Goal: Task Accomplishment & Management: Manage account settings

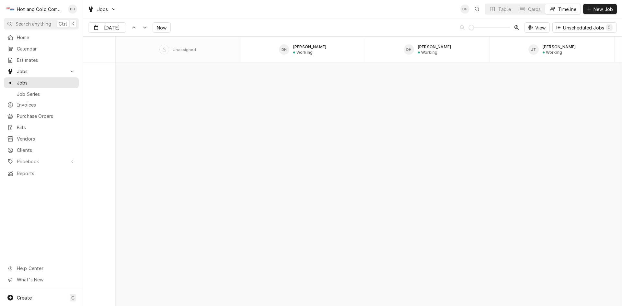
scroll to position [5069, 0]
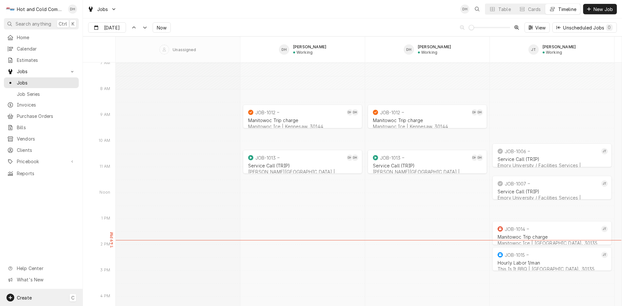
click at [29, 297] on span "Create" at bounding box center [24, 298] width 15 height 6
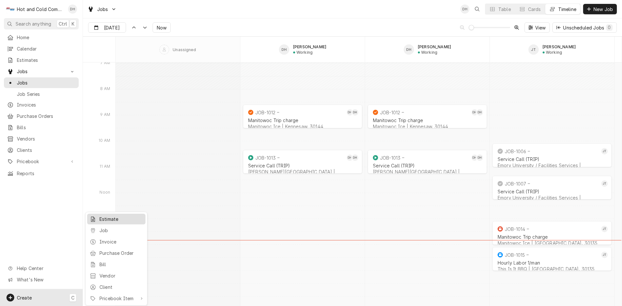
click at [118, 220] on div "Estimate" at bounding box center [120, 219] width 43 height 7
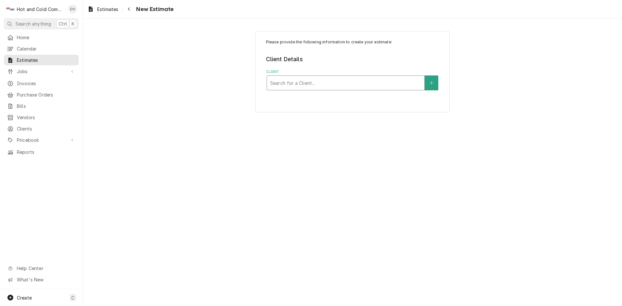
click at [291, 79] on div "Client" at bounding box center [345, 83] width 151 height 12
type input "oGLE"
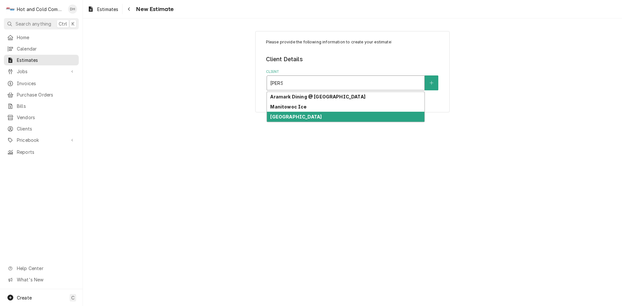
drag, startPoint x: 331, startPoint y: 118, endPoint x: 337, endPoint y: 117, distance: 6.5
click at [333, 117] on div "[GEOGRAPHIC_DATA]" at bounding box center [345, 117] width 157 height 10
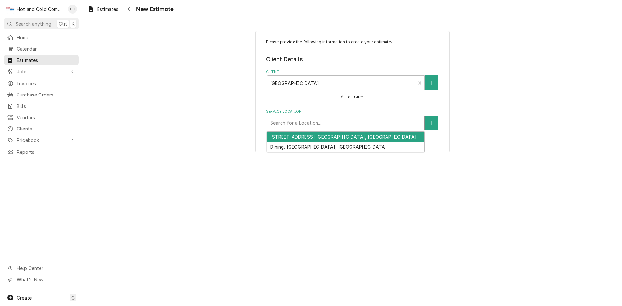
click at [362, 124] on div "Service Location" at bounding box center [345, 123] width 151 height 12
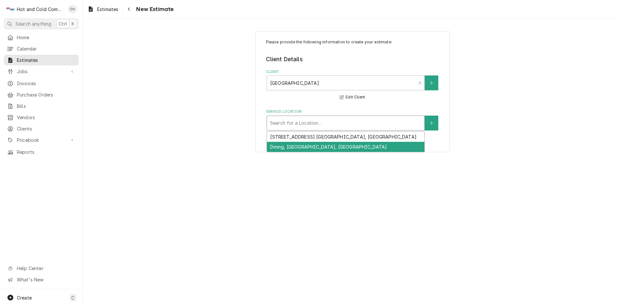
click at [365, 147] on div "Dining, Atlanta, ga" at bounding box center [345, 147] width 157 height 10
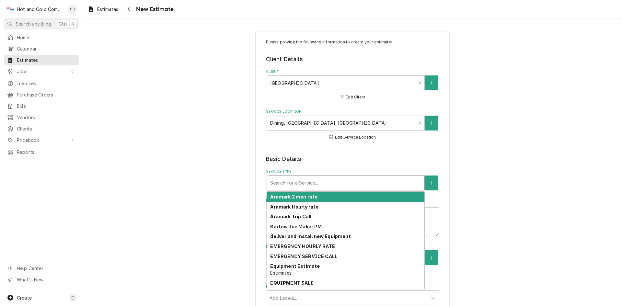
click at [331, 183] on div "Service Type" at bounding box center [345, 183] width 151 height 12
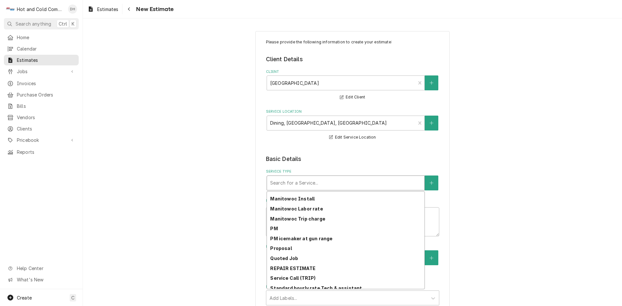
scroll to position [160, 0]
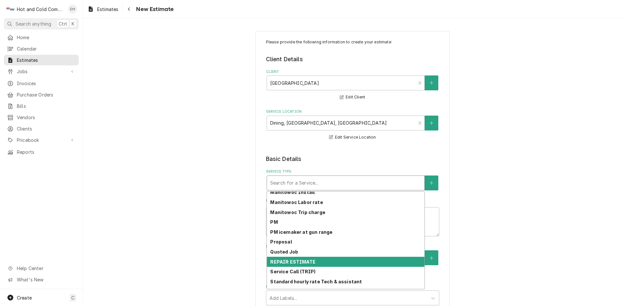
click at [319, 260] on div "REPAIR ESTIMATE" at bounding box center [345, 262] width 157 height 10
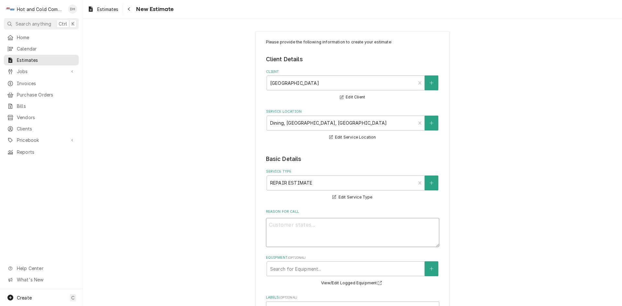
click at [313, 228] on textarea "Reason For Call" at bounding box center [352, 232] width 173 height 29
type textarea "x"
type textarea "T"
type textarea "x"
type textarea "To"
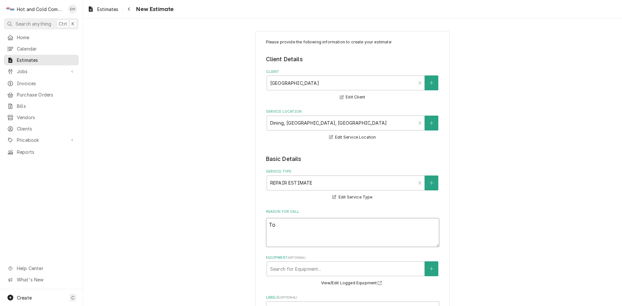
type textarea "x"
type textarea "To"
type textarea "x"
type textarea "To l"
type textarea "x"
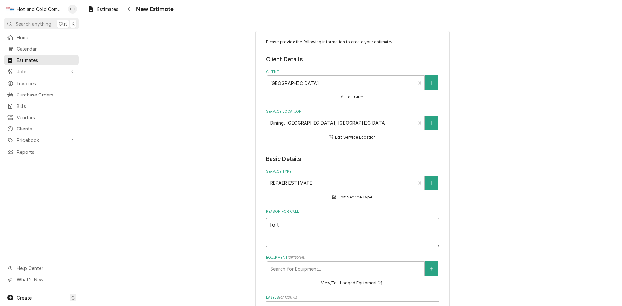
type textarea "To lo"
type textarea "x"
type textarea "To loo"
type textarea "x"
type textarea "To look"
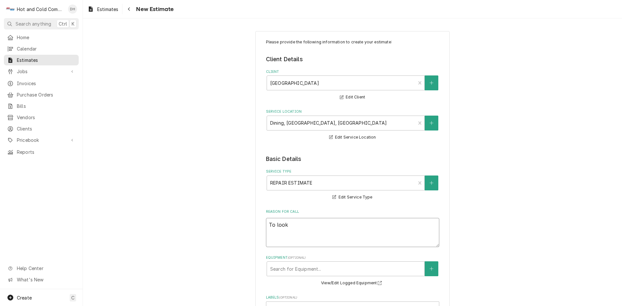
type textarea "x"
type textarea "To look"
type textarea "x"
type textarea "To look a"
type textarea "x"
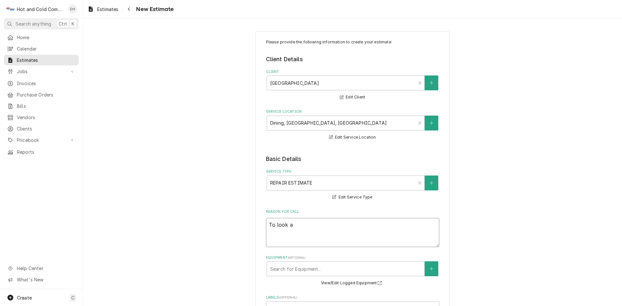
type textarea "To look at"
type textarea "x"
type textarea "To look at"
type textarea "x"
type textarea "To look at a"
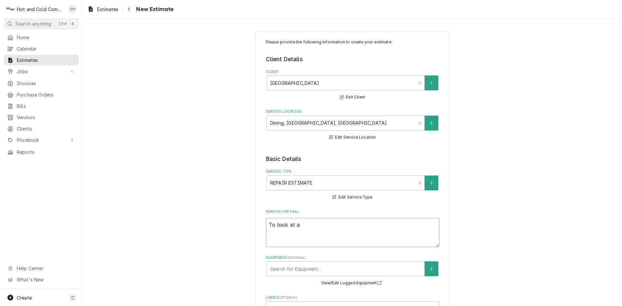
type textarea "x"
type textarea "To look at ad"
type textarea "x"
type textarea "To look at add"
type textarea "x"
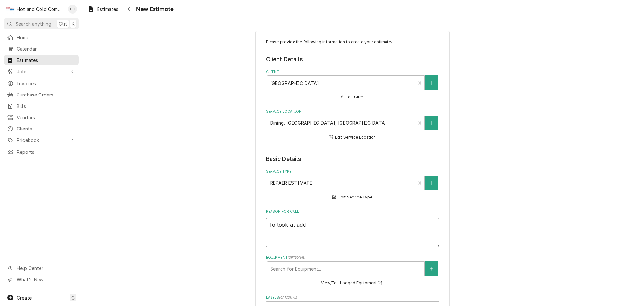
type textarea "To look at addi"
type textarea "x"
type textarea "To look at addin"
type textarea "x"
type textarea "To look at adding"
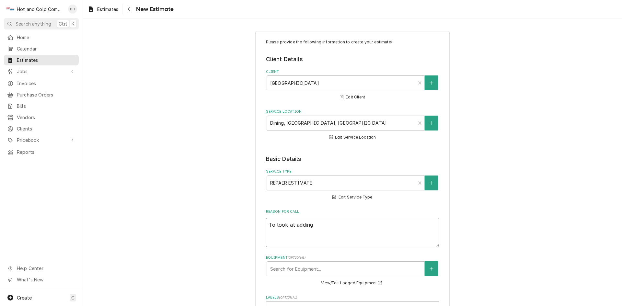
type textarea "x"
type textarea "To look at adding"
type textarea "x"
type textarea "To look at adding a"
type textarea "x"
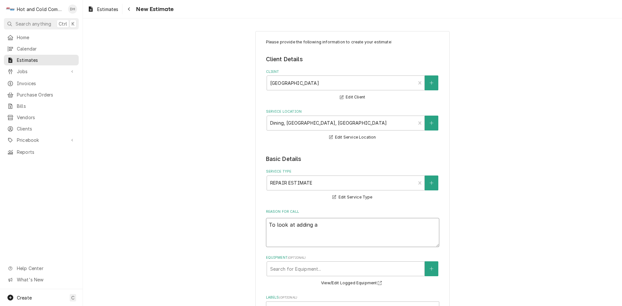
type textarea "To look at adding a"
type textarea "x"
type textarea "To look at adding a a"
type textarea "x"
type textarea "To look at adding a au"
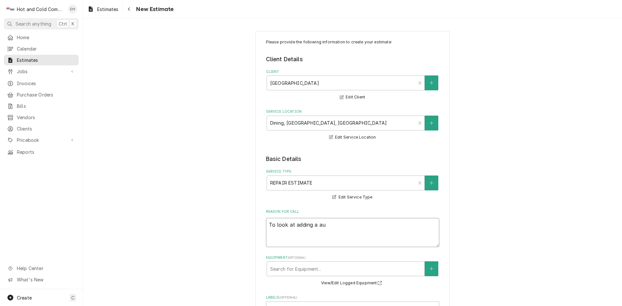
type textarea "x"
type textarea "To look at adding a aut"
type textarea "x"
type textarea "To look at adding a auto"
type textarea "x"
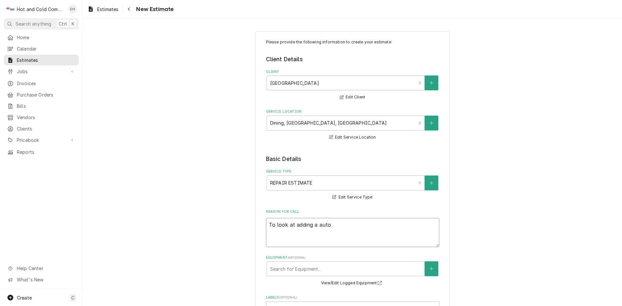
type textarea "To look at adding a auto"
type textarea "x"
type textarea "To look at adding a auto f"
type textarea "x"
type textarea "To look at adding a auto fi"
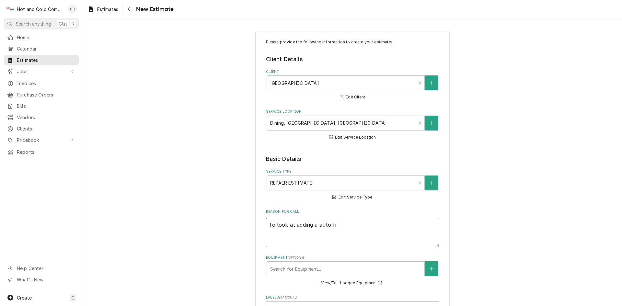
type textarea "x"
type textarea "To look at adding a auto fil"
type textarea "x"
type textarea "To look at adding a auto fill"
type textarea "x"
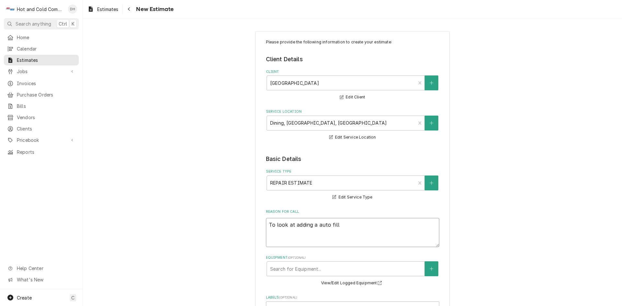
type textarea "To look at adding a auto fill"
type textarea "x"
type textarea "To look at adding a auto fill a"
type textarea "x"
type textarea "To look at adding a auto fill as"
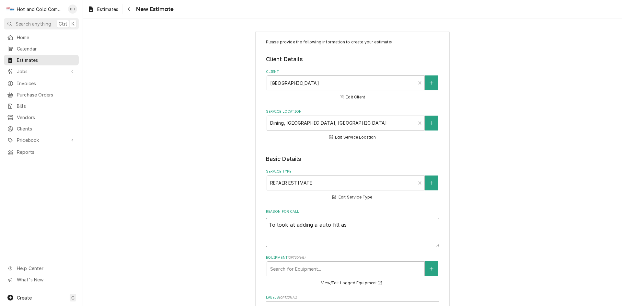
type textarea "x"
type textarea "To look at adding a auto fill asy"
type textarea "x"
type textarea "To look at adding a auto fill as"
type textarea "x"
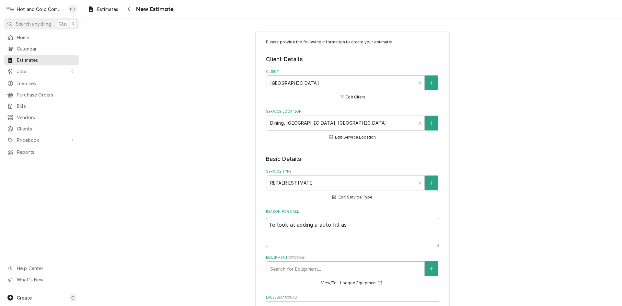
type textarea "To look at adding a auto fill a"
type textarea "x"
type textarea "To look at adding a auto fill as"
type textarea "x"
type textarea "To look at adding a auto fill ass"
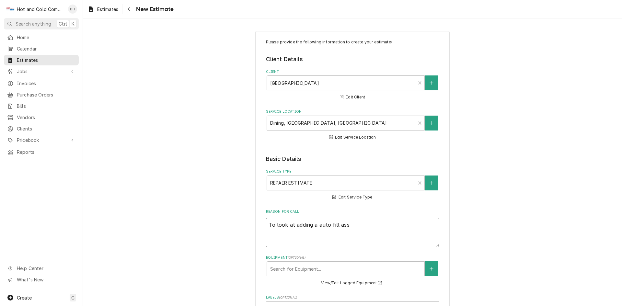
type textarea "x"
type textarea "To look at adding a auto fill asse"
type textarea "x"
type textarea "To look at adding a auto fill assem"
type textarea "x"
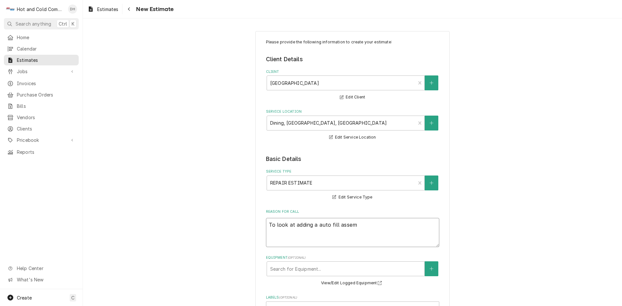
type textarea "To look at adding a auto fill assemb"
type textarea "x"
type textarea "To look at adding a auto fill assembl"
type textarea "x"
type textarea "To look at adding a auto fill assembly"
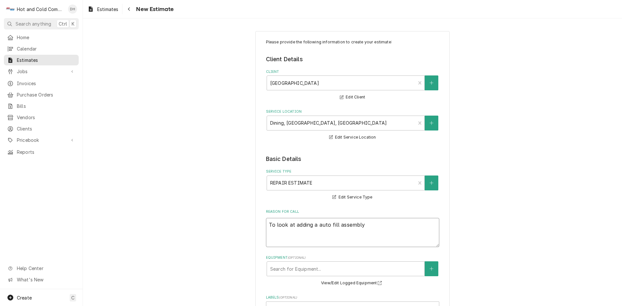
type textarea "x"
type textarea "To look at adding a auto fill assembly"
type textarea "x"
type textarea "To look at adding a auto fill assembly t"
type textarea "x"
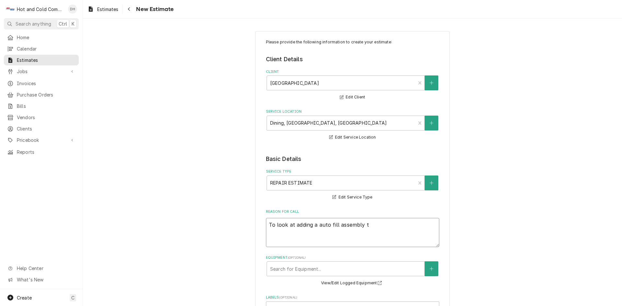
type textarea "To look at adding a auto fill assembly to"
type textarea "x"
type textarea "To look at adding a auto fill assembly toh"
type textarea "x"
type textarea "To look at adding a auto fill assembly toho"
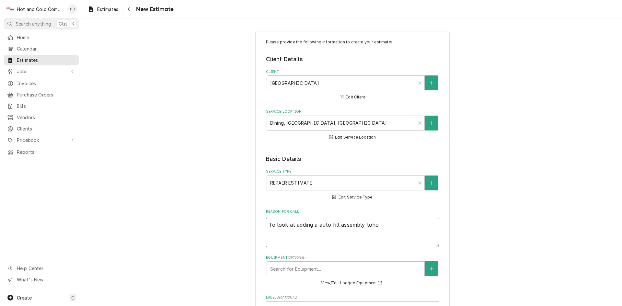
type textarea "x"
type textarea "To look at adding a auto fill assembly tohot"
type textarea "x"
type textarea "To look at adding a auto fill assembly tohot"
type textarea "x"
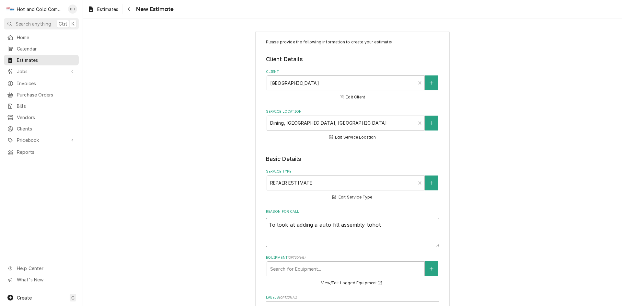
type textarea "To look at adding a auto fill assembly tohot w"
type textarea "x"
type textarea "To look at adding a auto fill assembly tohot we"
type textarea "x"
type textarea "To look at adding a auto fill assembly tohot wel"
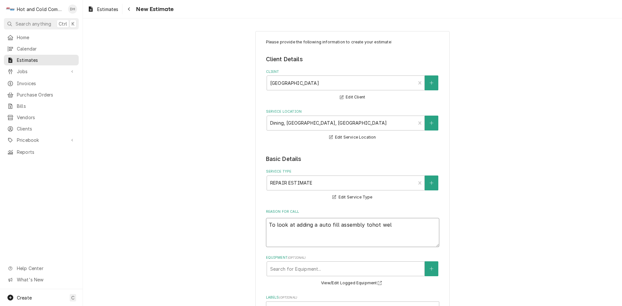
type textarea "x"
type textarea "To look at adding a auto fill assembly tohot well"
type textarea "x"
type textarea "To look at adding a auto fill assembly tohot wells"
click at [365, 225] on textarea "To look at adding a auto fill assembly tohot wells" at bounding box center [352, 232] width 173 height 29
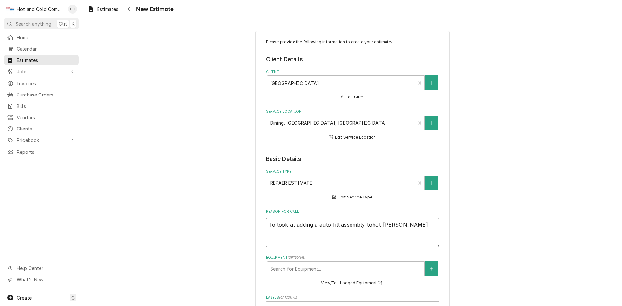
type textarea "x"
type textarea "To look at adding a auto fill assembly to hot wells"
type textarea "x"
click at [424, 232] on textarea "To look at adding a auto fill assembly to hot wells" at bounding box center [352, 232] width 173 height 29
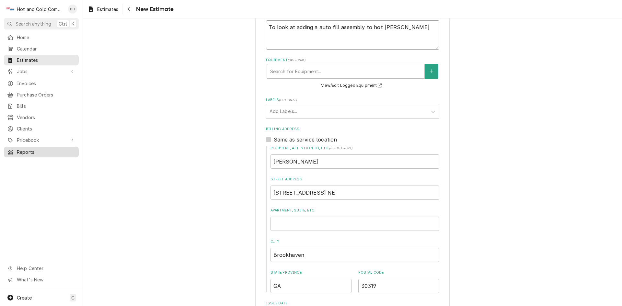
scroll to position [216, 0]
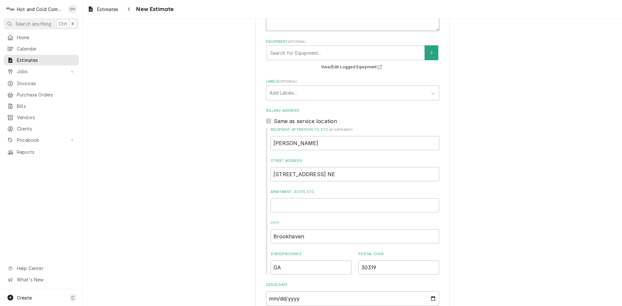
type textarea "To look at adding a auto fill assembly to hot wells"
click at [355, 146] on input "Luetrell Langston" at bounding box center [354, 143] width 169 height 14
type textarea "x"
type input "Luetrell Langsto"
type textarea "x"
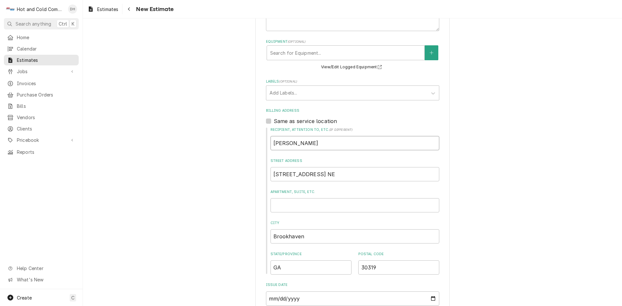
type input "Luetrell Langst"
type textarea "x"
type input "Luetrell Langs"
type textarea "x"
type input "Luetrell Lang"
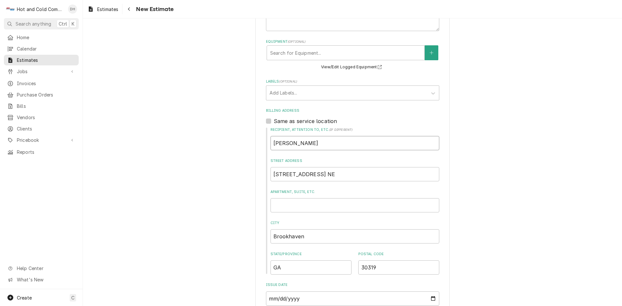
type textarea "x"
type input "Luetrell Lan"
type textarea "x"
type input "Luetrell La"
type textarea "x"
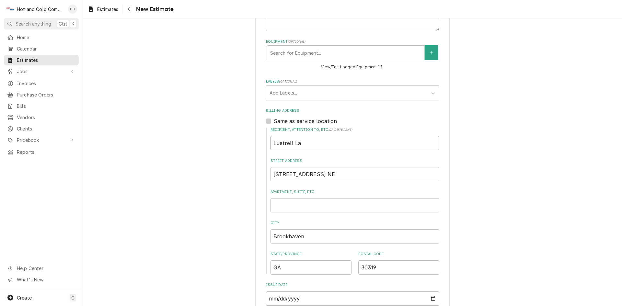
type input "Luetrell L"
type textarea "x"
type input "Luetrell"
type textarea "x"
type input "Luetrell"
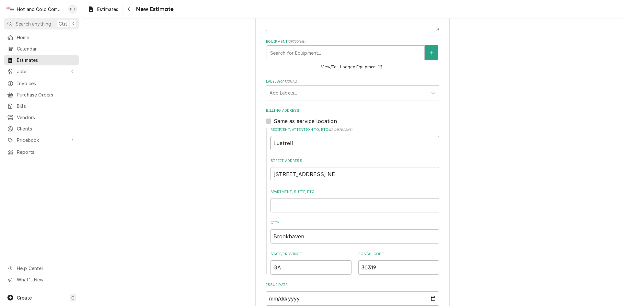
type textarea "x"
type input "Luetrel"
type textarea "x"
type input "Luetre"
type textarea "x"
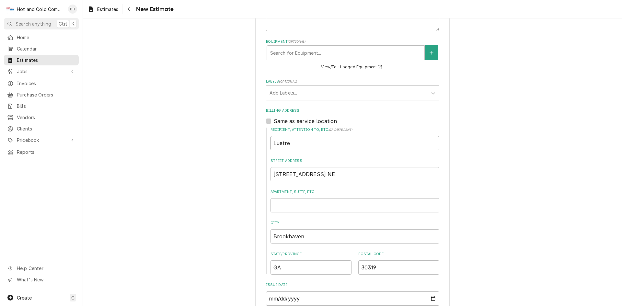
type input "Luetr"
type textarea "x"
type input "Luet"
type textarea "x"
type input "Luet"
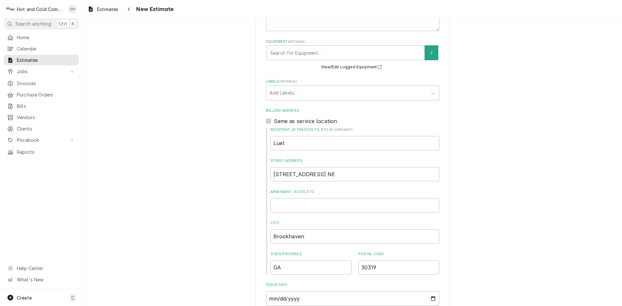
click at [274, 121] on label "Same as service location" at bounding box center [305, 121] width 63 height 8
click at [274, 121] on input "Same as service location" at bounding box center [360, 124] width 173 height 14
checkbox input "true"
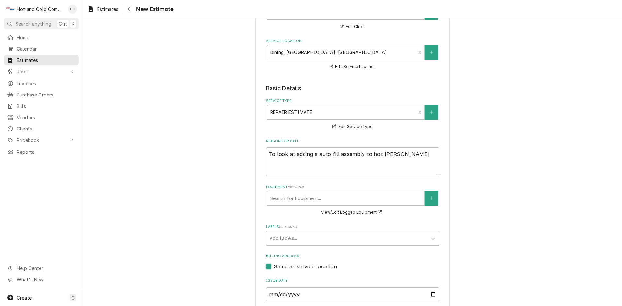
scroll to position [179, 0]
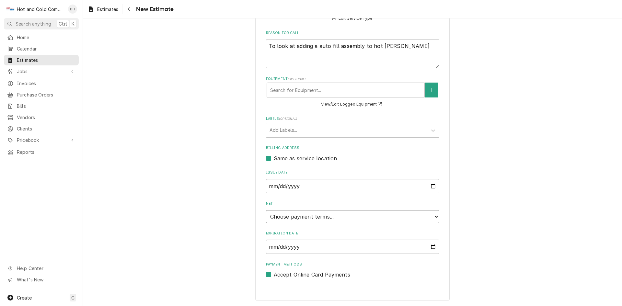
click at [432, 216] on select "Choose payment terms... Same Day Net 7 Net 14 Net 21 Net 30 Net 45 Net 60 Net 90" at bounding box center [352, 216] width 173 height 13
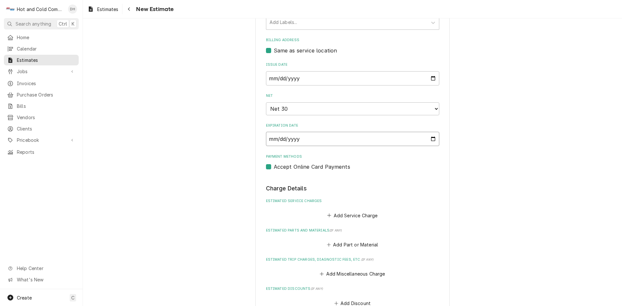
click at [431, 139] on input "2025-10-05" at bounding box center [352, 139] width 173 height 14
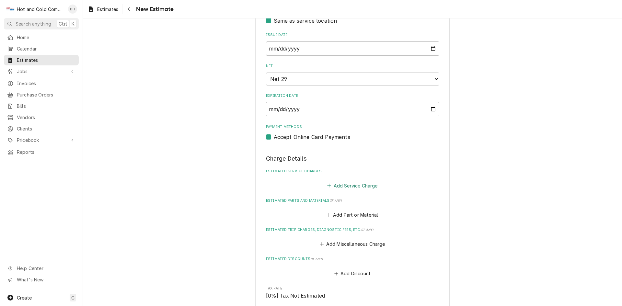
click at [353, 186] on button "Add Service Charge" at bounding box center [352, 185] width 52 height 9
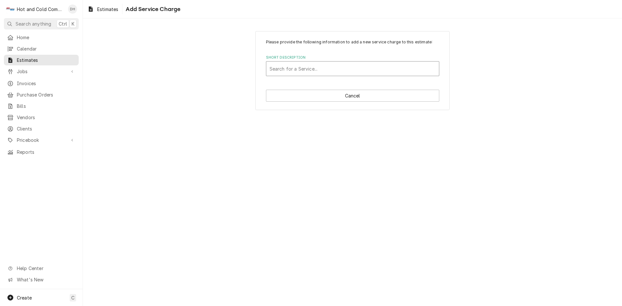
click at [313, 69] on div "Short Description" at bounding box center [352, 69] width 166 height 12
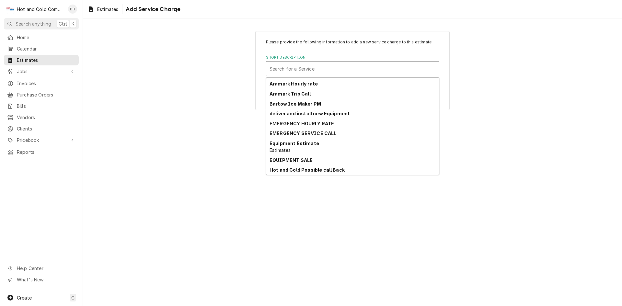
scroll to position [108, 0]
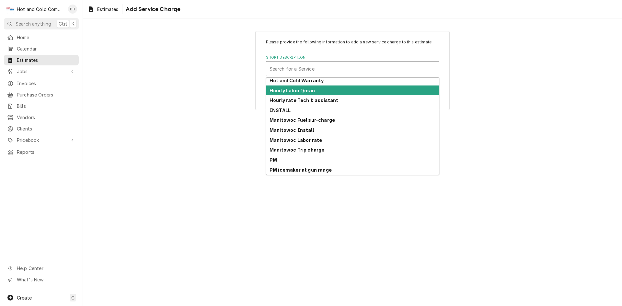
click at [317, 92] on div "Hourly Labor 1/man" at bounding box center [352, 90] width 173 height 10
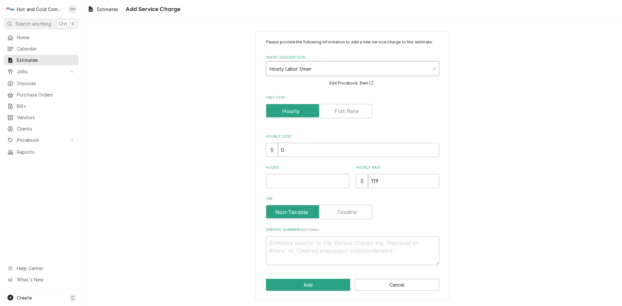
click at [406, 64] on div "Short Description" at bounding box center [347, 69] width 157 height 12
click at [545, 134] on div "Please provide the following information to add a new service charge to this es…" at bounding box center [352, 164] width 539 height 279
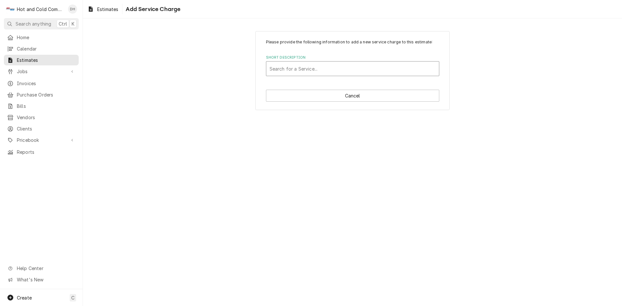
click at [325, 69] on div "Short Description" at bounding box center [352, 69] width 166 height 12
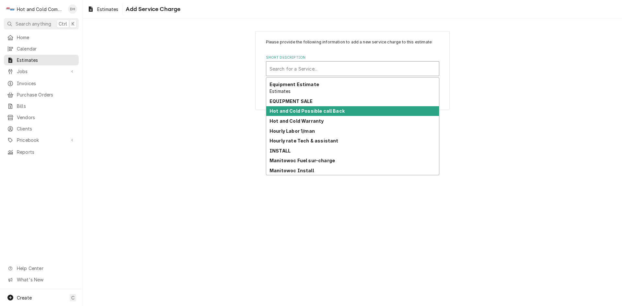
scroll to position [73, 0]
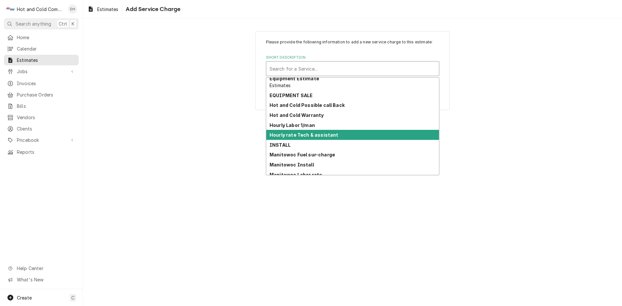
click at [362, 136] on div "Hourly rate Tech & assistant" at bounding box center [352, 135] width 173 height 10
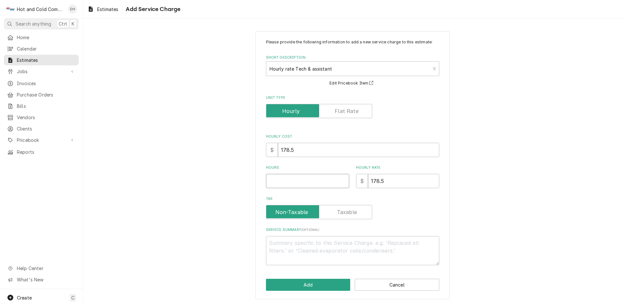
drag, startPoint x: 281, startPoint y: 184, endPoint x: 464, endPoint y: 260, distance: 198.5
click at [283, 185] on input "Hours" at bounding box center [307, 181] width 83 height 14
type textarea "x"
type input "2"
type textarea "x"
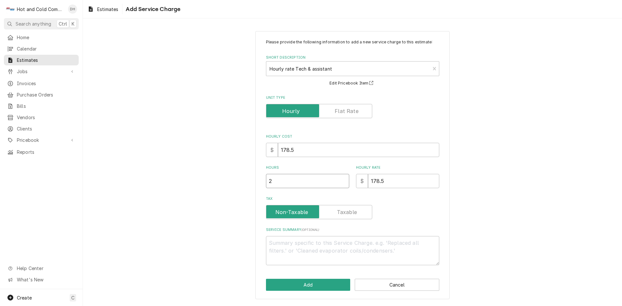
type input "2.2"
type textarea "x"
type input "2.25"
type textarea "x"
type input "2.25"
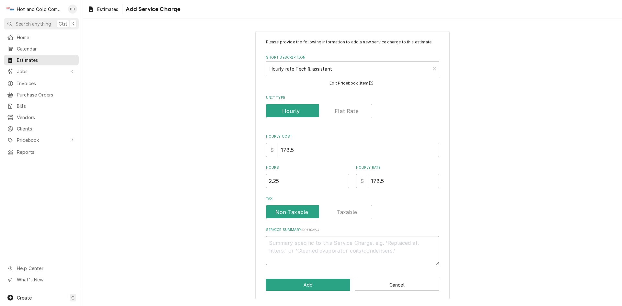
click at [342, 247] on textarea "Service Summary ( optional )" at bounding box center [352, 250] width 173 height 29
type textarea "x"
type textarea "I"
type textarea "x"
type textarea "In"
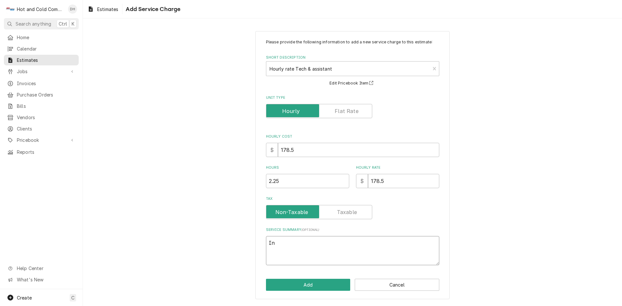
type textarea "x"
type textarea "Ins"
type textarea "x"
type textarea "Inst"
type textarea "x"
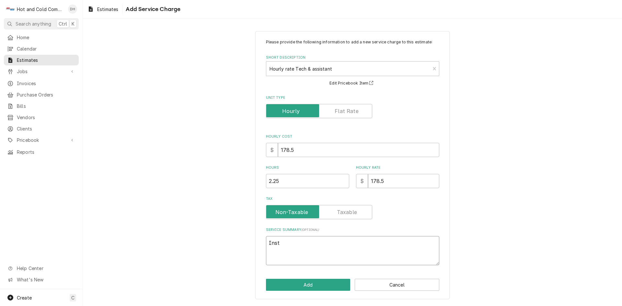
type textarea "Insta"
type textarea "x"
type textarea "Instal"
type textarea "x"
type textarea "Install"
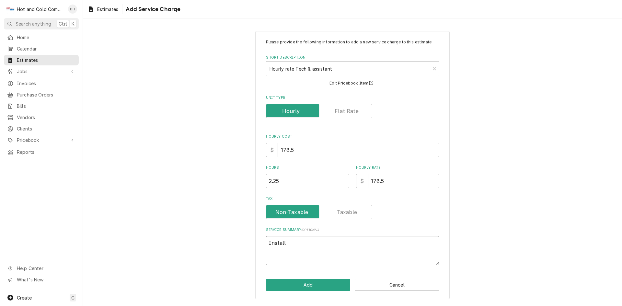
type textarea "x"
type textarea "Install"
type textarea "x"
type textarea "Install a"
type textarea "x"
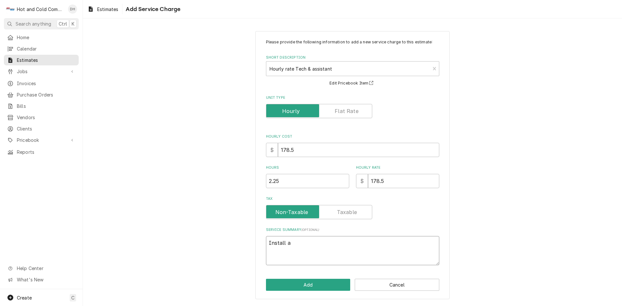
type textarea "Install au"
type textarea "x"
type textarea "Install aut"
type textarea "x"
type textarea "Install auto"
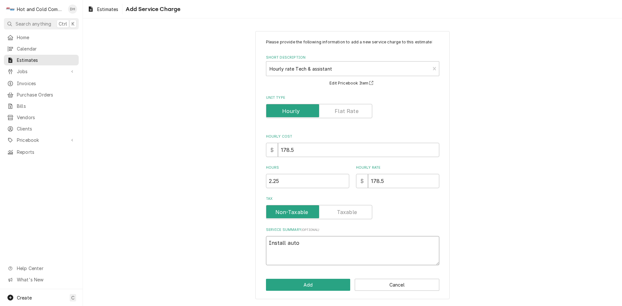
type textarea "x"
type textarea "Install auto"
type textarea "x"
type textarea "Install auto f"
type textarea "x"
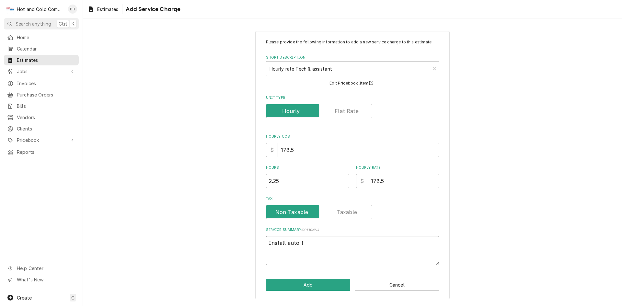
type textarea "Install auto fi"
type textarea "x"
type textarea "Install auto fil"
type textarea "x"
type textarea "Install auto fill"
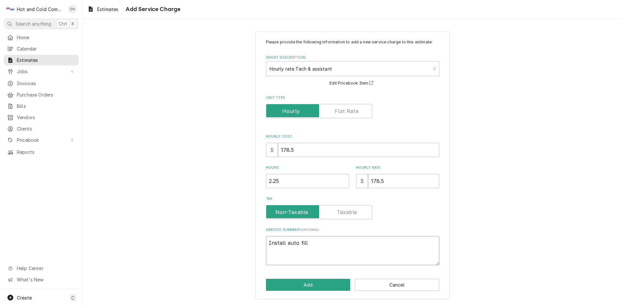
type textarea "x"
type textarea "Install auto fill"
type textarea "x"
type textarea "Install auto fill a"
type textarea "x"
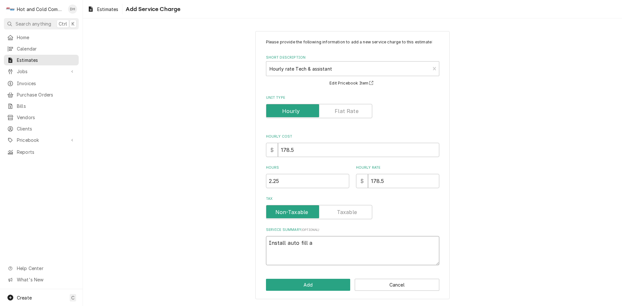
type textarea "Install auto fill as"
type textarea "x"
type textarea "Install auto fill ass"
type textarea "x"
type textarea "Install auto fill assy"
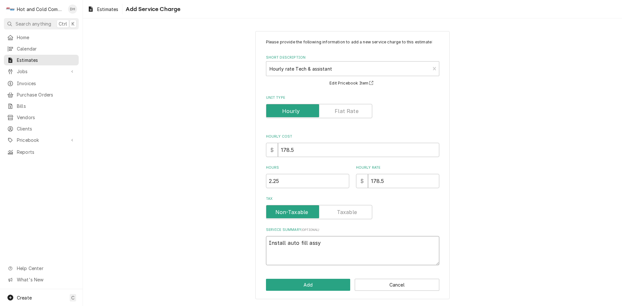
type textarea "x"
type textarea "Install auto fill assy."
type textarea "x"
type textarea "Install auto fill assy."
click at [337, 280] on button "Add" at bounding box center [308, 285] width 84 height 12
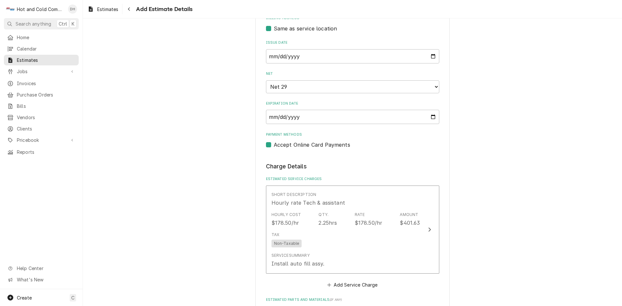
type textarea "x"
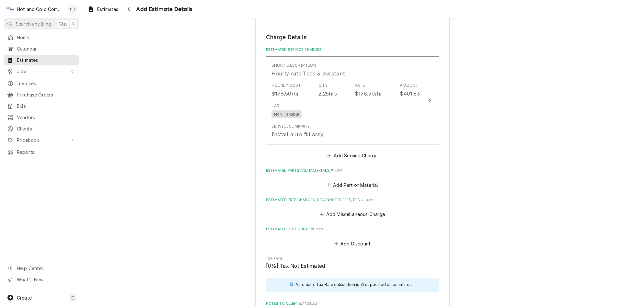
scroll to position [524, 0]
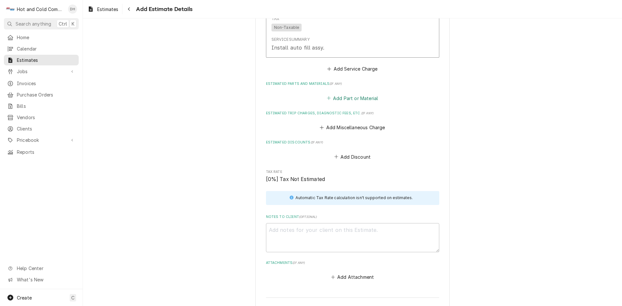
click at [353, 97] on button "Add Part or Material" at bounding box center [351, 98] width 53 height 9
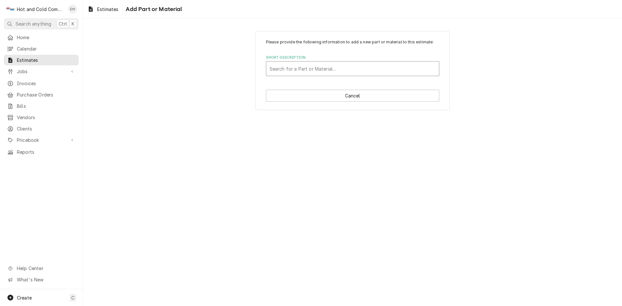
click at [298, 70] on div "Short Description" at bounding box center [352, 69] width 166 height 12
click at [360, 67] on div "Short Description" at bounding box center [352, 69] width 166 height 12
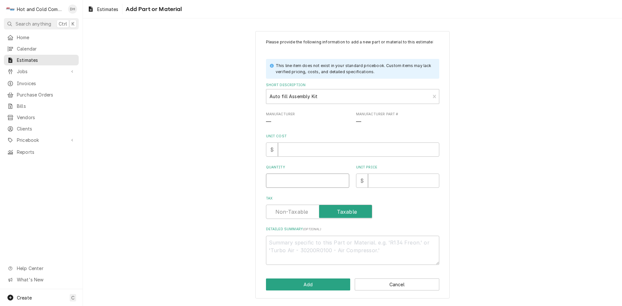
click at [276, 178] on input "Quantity" at bounding box center [307, 181] width 83 height 14
click at [396, 185] on input "Unit Price" at bounding box center [403, 181] width 71 height 14
click at [298, 213] on label "Tax" at bounding box center [319, 212] width 106 height 14
click at [298, 213] on input "Tax" at bounding box center [319, 212] width 100 height 14
click at [301, 150] on input "Unit Cost" at bounding box center [358, 149] width 161 height 14
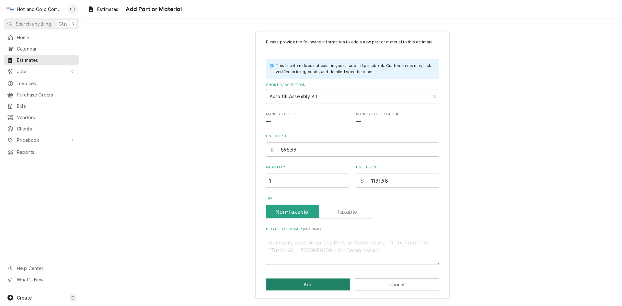
click at [305, 284] on button "Add" at bounding box center [308, 284] width 84 height 12
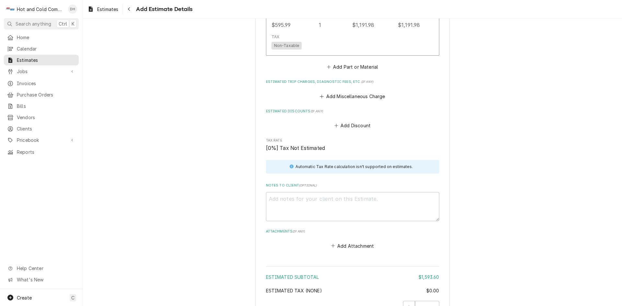
scroll to position [684, 0]
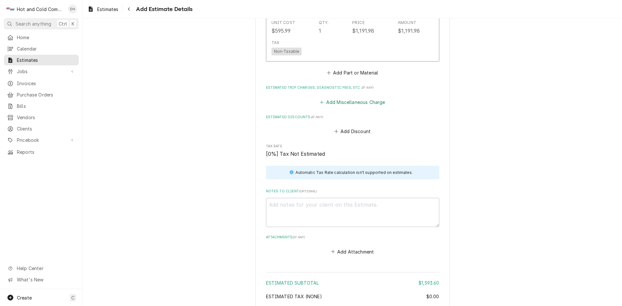
click at [347, 102] on button "Add Miscellaneous Charge" at bounding box center [352, 101] width 67 height 9
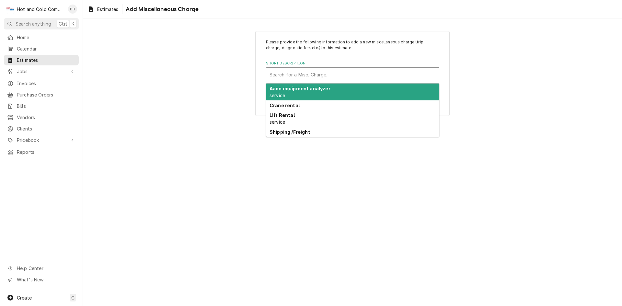
click at [296, 74] on div "Short Description" at bounding box center [352, 75] width 166 height 12
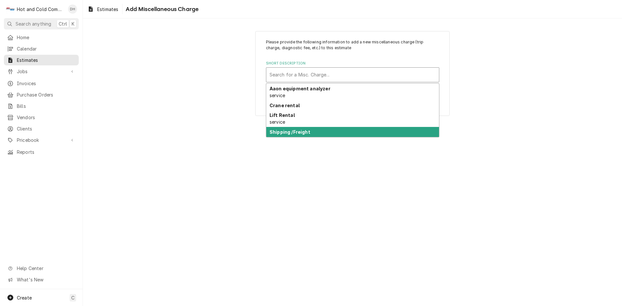
click at [306, 133] on strong "Shipping /Freight" at bounding box center [289, 132] width 41 height 6
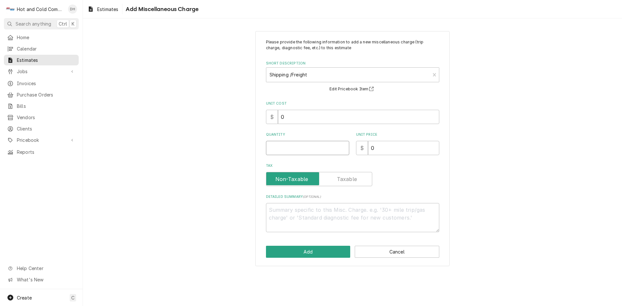
drag, startPoint x: 291, startPoint y: 147, endPoint x: 289, endPoint y: 152, distance: 5.1
click at [291, 148] on input "Quantity" at bounding box center [307, 148] width 83 height 14
click at [393, 153] on input "0" at bounding box center [403, 148] width 71 height 14
click at [312, 253] on button "Add" at bounding box center [308, 252] width 84 height 12
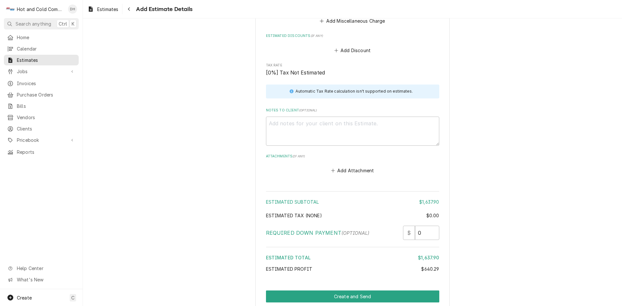
scroll to position [863, 0]
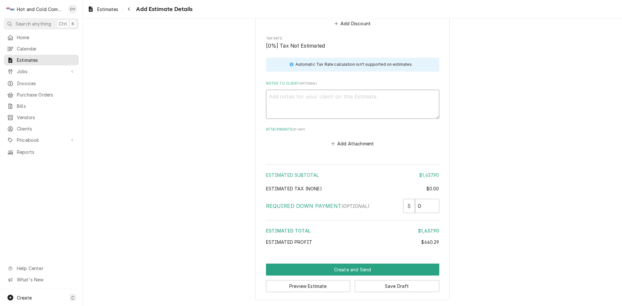
drag, startPoint x: 293, startPoint y: 97, endPoint x: 296, endPoint y: 118, distance: 20.5
click at [293, 97] on textarea "Notes to Client ( optional )" at bounding box center [352, 104] width 173 height 29
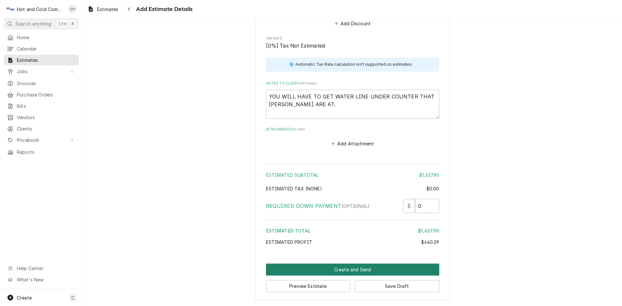
click at [361, 268] on button "Create and Send" at bounding box center [352, 270] width 173 height 12
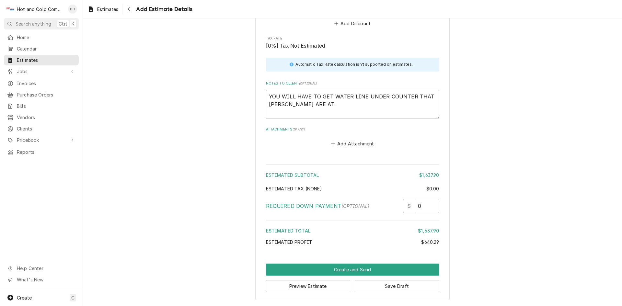
scroll to position [859, 0]
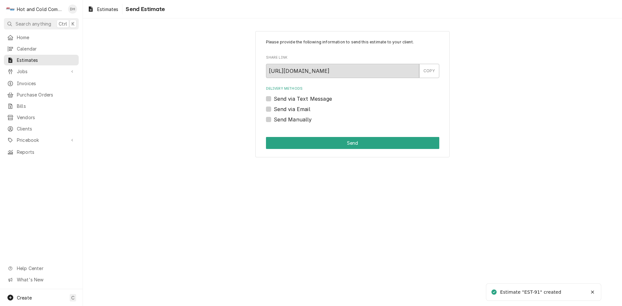
click at [274, 108] on label "Send via Email" at bounding box center [292, 109] width 37 height 8
click at [274, 108] on input "Send via Email" at bounding box center [360, 112] width 173 height 14
checkbox input "true"
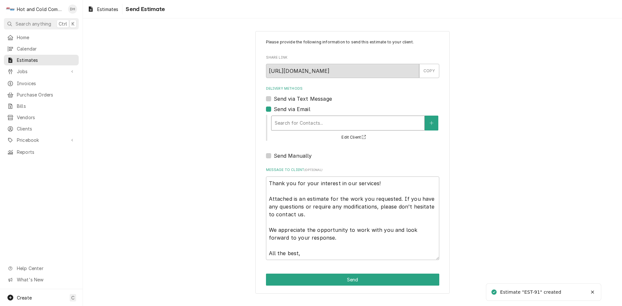
click at [325, 120] on div "Delivery Methods" at bounding box center [348, 123] width 146 height 12
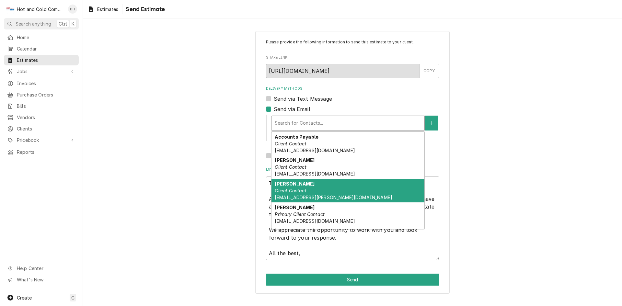
click at [331, 187] on div "David Durdan Client Contact dqvid-durden@aramark.com" at bounding box center [347, 191] width 153 height 24
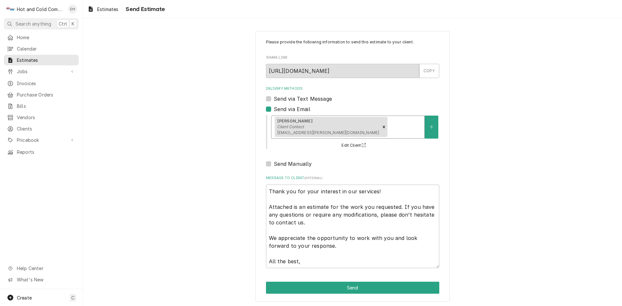
click at [388, 122] on div "Delivery Methods" at bounding box center [404, 127] width 32 height 12
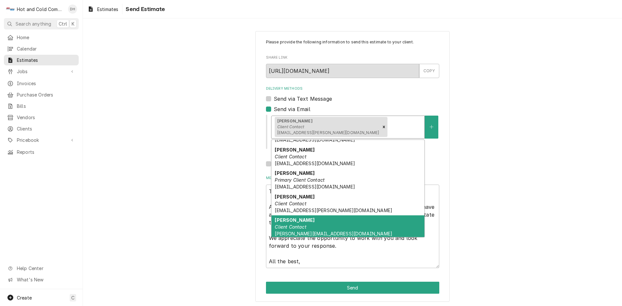
scroll to position [20, 0]
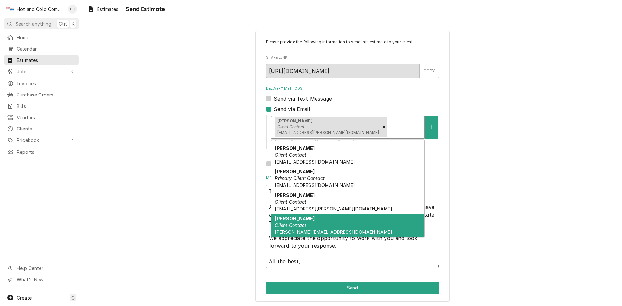
click at [370, 230] on div "Rhoads Client Contact Fearn-rhoads@aramark.com" at bounding box center [347, 226] width 153 height 24
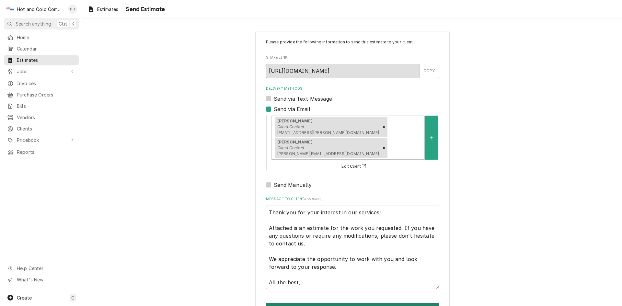
click at [348, 303] on button "Send" at bounding box center [352, 309] width 173 height 12
type textarea "x"
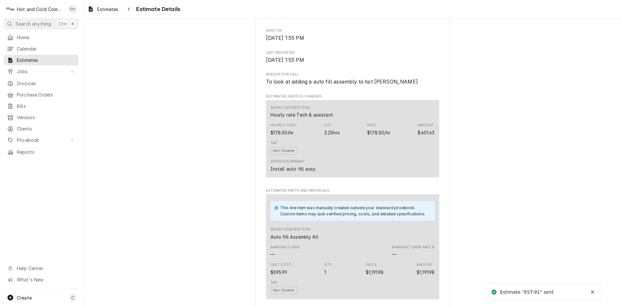
scroll to position [635, 0]
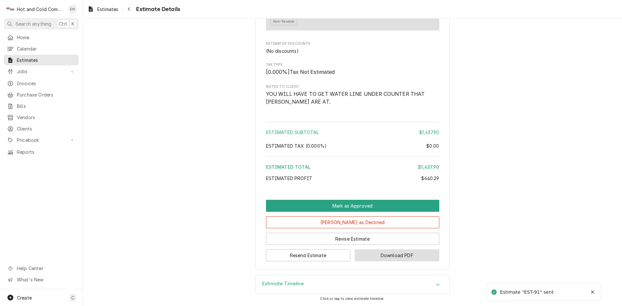
click at [394, 253] on button "Download PDF" at bounding box center [396, 255] width 84 height 12
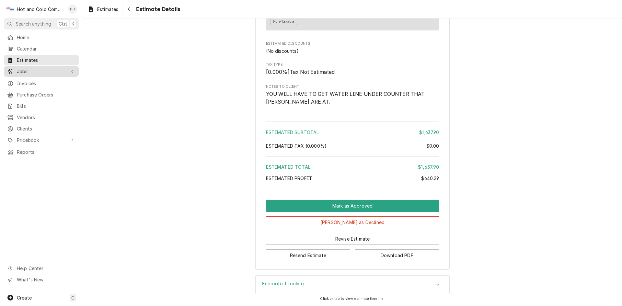
click at [25, 70] on span "Jobs" at bounding box center [41, 71] width 49 height 7
click at [30, 79] on span "Jobs" at bounding box center [46, 82] width 59 height 7
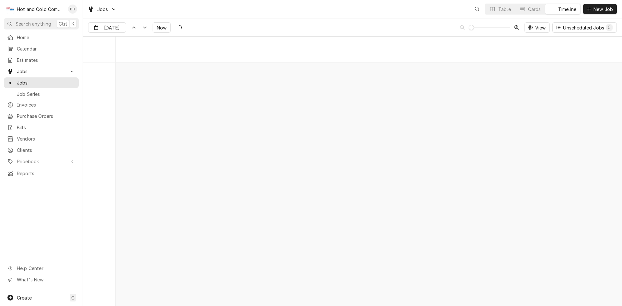
scroll to position [5069, 0]
type input "[DATE]"
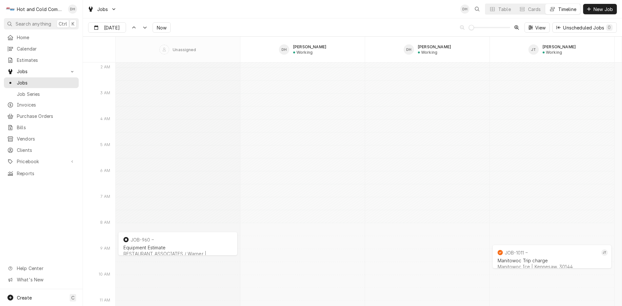
scroll to position [4421, 0]
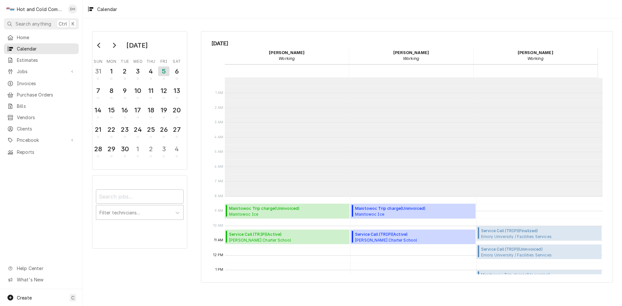
scroll to position [118, 0]
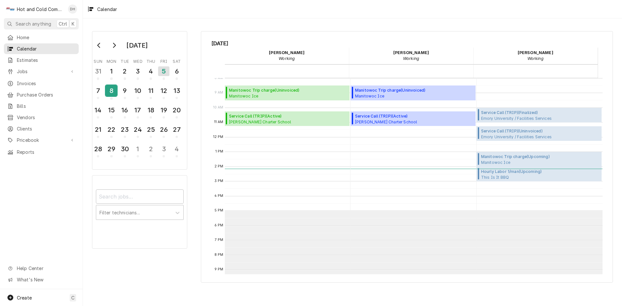
click at [114, 90] on div "8" at bounding box center [111, 90] width 11 height 11
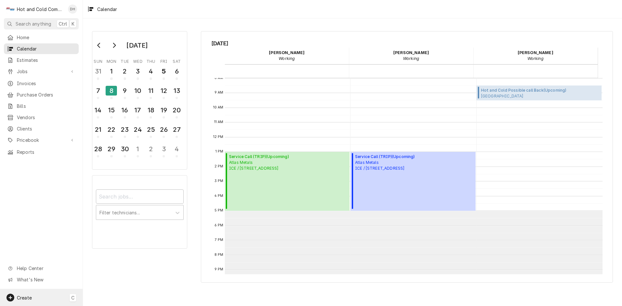
click at [25, 296] on span "Create" at bounding box center [24, 298] width 15 height 6
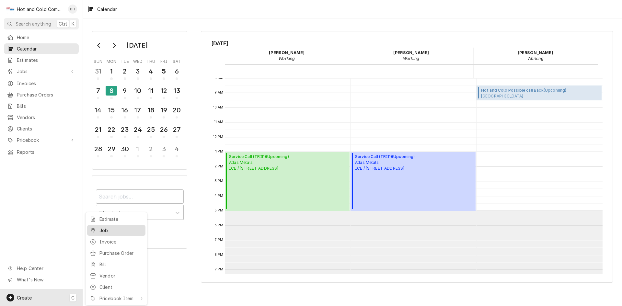
click at [120, 231] on div "Job" at bounding box center [120, 230] width 43 height 7
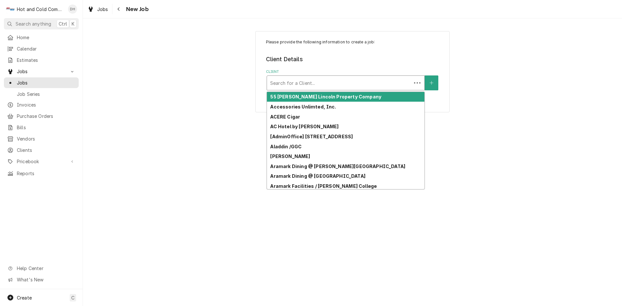
drag, startPoint x: 350, startPoint y: 83, endPoint x: 348, endPoint y: 90, distance: 6.6
click at [353, 83] on div "Client" at bounding box center [339, 83] width 138 height 12
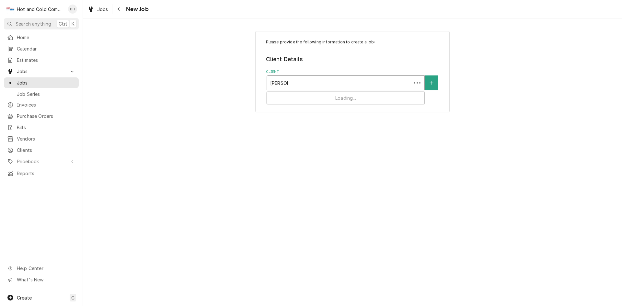
type input "bARTOW"
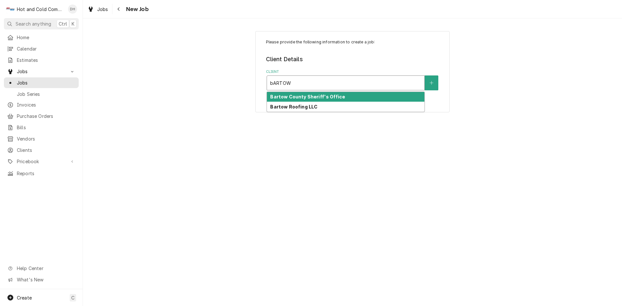
click at [333, 97] on strong "Bartow County Sheriff's Office" at bounding box center [307, 97] width 75 height 6
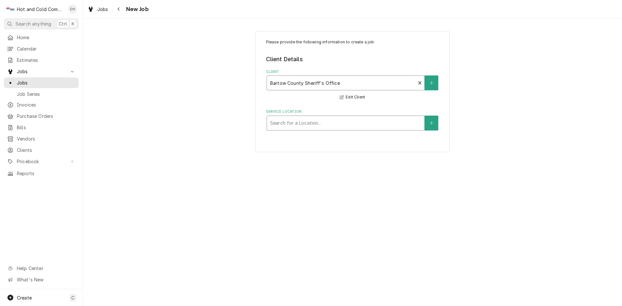
click at [369, 123] on div "Service Location" at bounding box center [345, 123] width 151 height 12
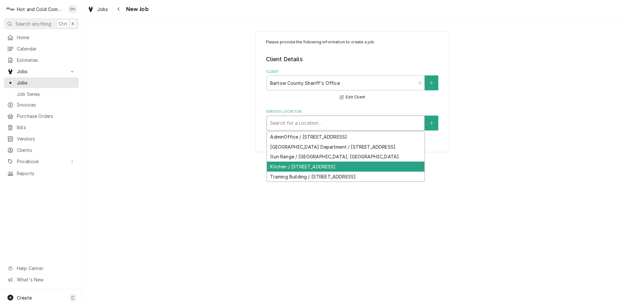
click at [319, 172] on div "Kitchen / [STREET_ADDRESS]" at bounding box center [345, 167] width 157 height 10
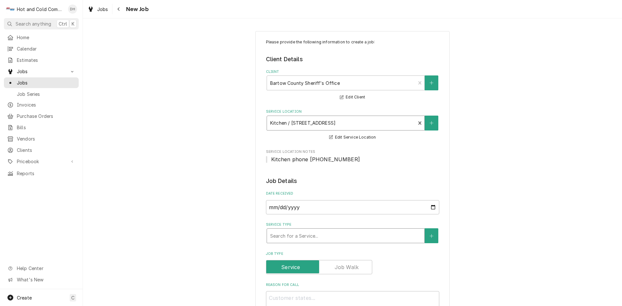
click at [369, 236] on div "Service Type" at bounding box center [345, 236] width 151 height 12
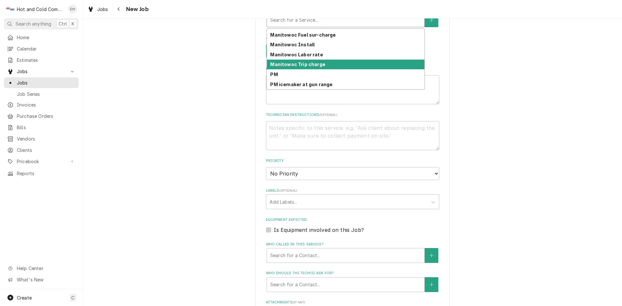
scroll to position [204, 0]
click at [332, 62] on div "Service Call (TRIP)" at bounding box center [345, 65] width 157 height 10
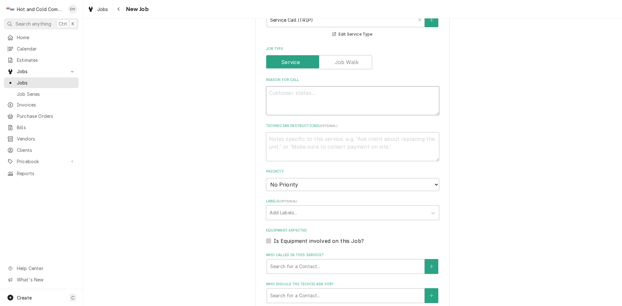
click at [317, 104] on textarea "Reason For Call" at bounding box center [352, 100] width 173 height 29
type textarea "x"
type textarea "B"
type textarea "x"
type textarea "Bu"
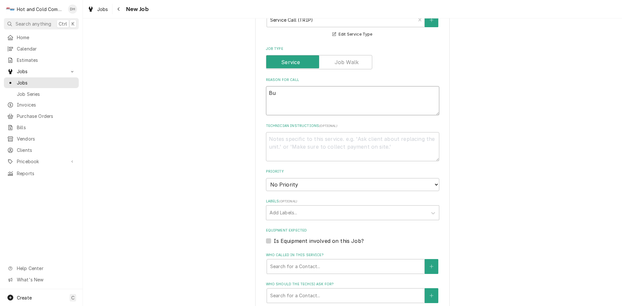
type textarea "x"
type textarea "Buf"
type textarea "x"
type textarea "Buff"
type textarea "x"
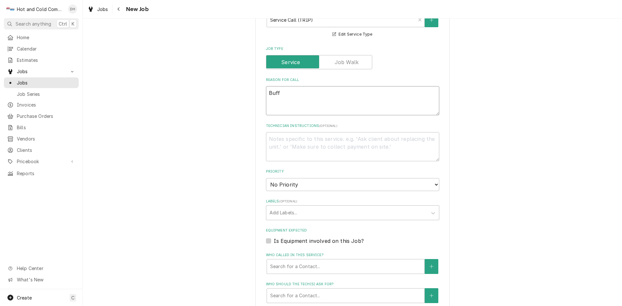
type textarea "Buffa"
type textarea "x"
type textarea "Buffal"
type textarea "x"
type textarea "Buffalo"
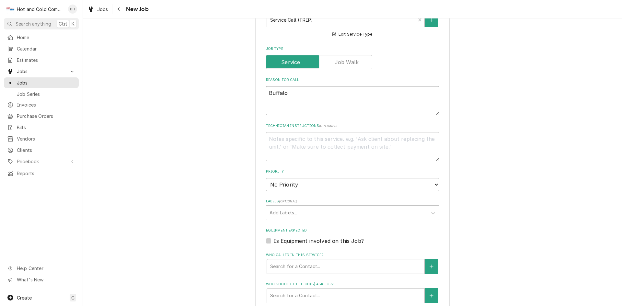
type textarea "x"
type textarea "Buffalo"
type textarea "x"
type textarea "Buffalo c"
type textarea "x"
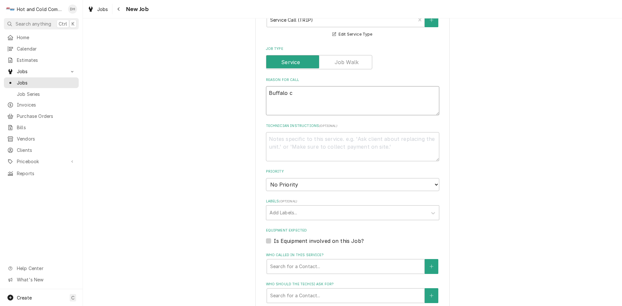
type textarea "Buffalo ch"
type textarea "x"
type textarea "Buffalo cho"
type textarea "x"
type textarea "Buffalo chop"
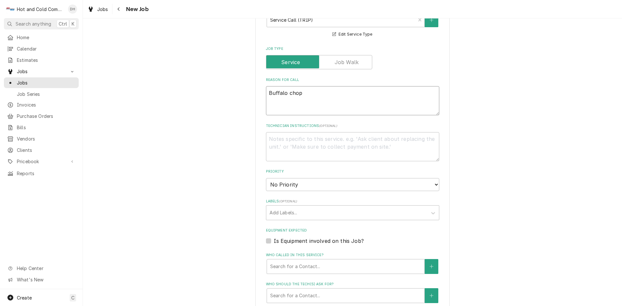
type textarea "x"
type textarea "Buffalo chopp"
type textarea "x"
type textarea "Buffalo choppe"
type textarea "x"
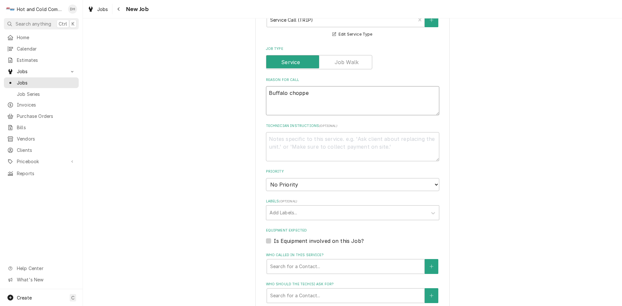
type textarea "Buffalo chopper"
type textarea "x"
type textarea "Buffalo chopper"
type textarea "x"
type textarea "Buffalo chopper n"
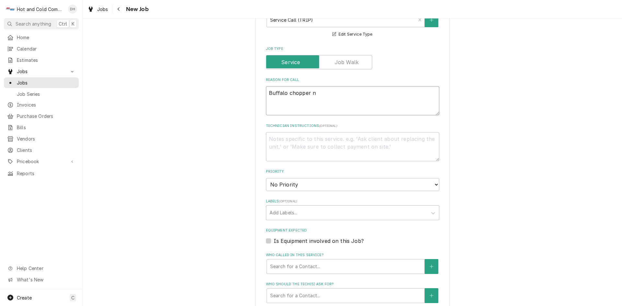
type textarea "x"
type textarea "Buffalo chopper no"
type textarea "x"
type textarea "Buffalo chopper not"
type textarea "x"
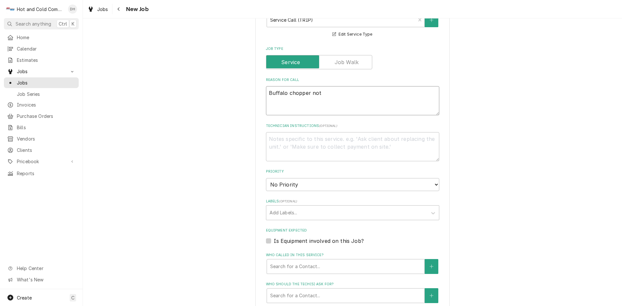
type textarea "Buffalo chopper not"
type textarea "x"
type textarea "Buffalo chopper not w"
type textarea "x"
type textarea "Buffalo chopper not wo"
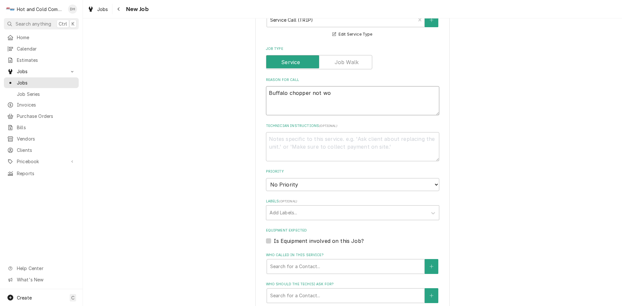
type textarea "x"
type textarea "Buffalo chopper not wor"
type textarea "x"
type textarea "Buffalo chopper not work"
type textarea "x"
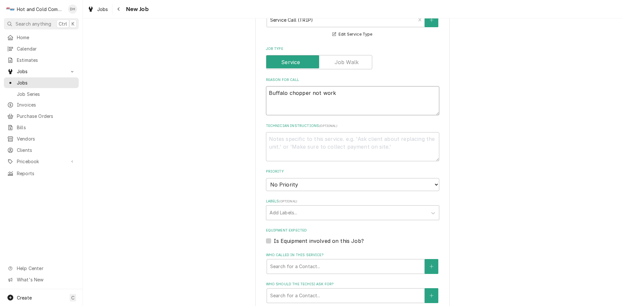
type textarea "Buffalo chopper not worki"
type textarea "x"
type textarea "Buffalo chopper not workin"
type textarea "x"
type textarea "Buffalo chopper not working"
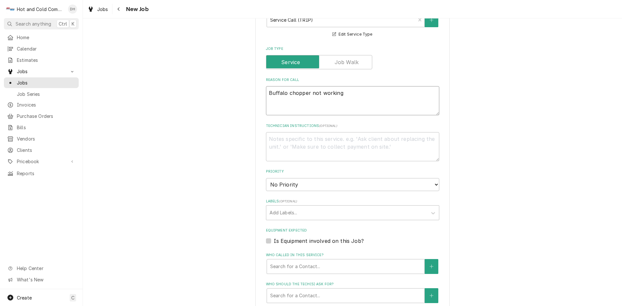
type textarea "x"
type textarea "Buffalo chopper not working"
type textarea "x"
type textarea "Buffalo chopper not working /"
type textarea "x"
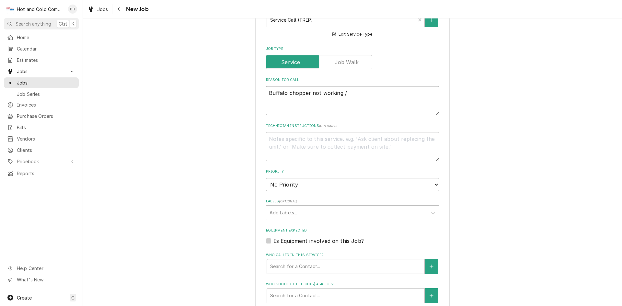
type textarea "Buffalo chopper not working /"
type textarea "x"
type textarea "Buffalo chopper not working / t"
type textarea "x"
type textarea "Buffalo chopper not working / ti"
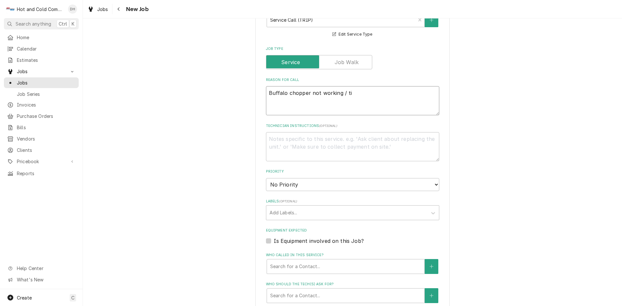
type textarea "x"
type textarea "Buffalo chopper not working / til"
type textarea "x"
type textarea "Buffalo chopper not working / tilt"
type textarea "x"
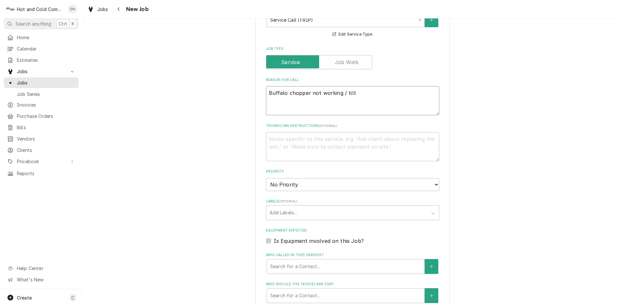
type textarea "Buffalo chopper not working / tilt"
type textarea "x"
type textarea "Buffalo chopper not working / tilt k"
type textarea "x"
type textarea "Buffalo chopper not working / tilt ke"
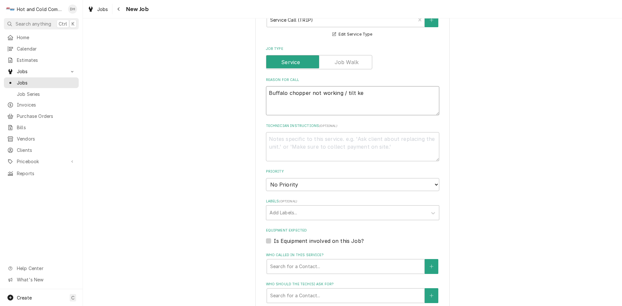
type textarea "x"
type textarea "Buffalo chopper not working / tilt ket"
type textarea "x"
type textarea "Buffalo chopper not working / tilt kett"
type textarea "x"
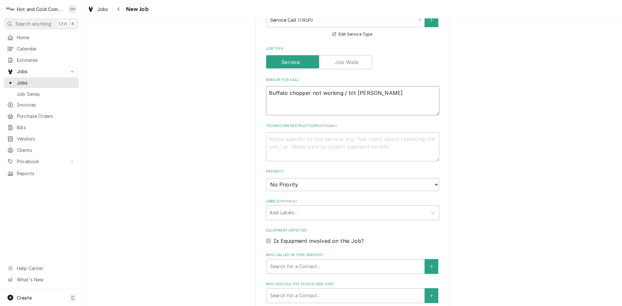
type textarea "Buffalo chopper not working / tilt kettl"
type textarea "x"
type textarea "Buffalo chopper not working / tilt kettle"
type textarea "x"
type textarea "Buffalo chopper not working / tilt kettle"
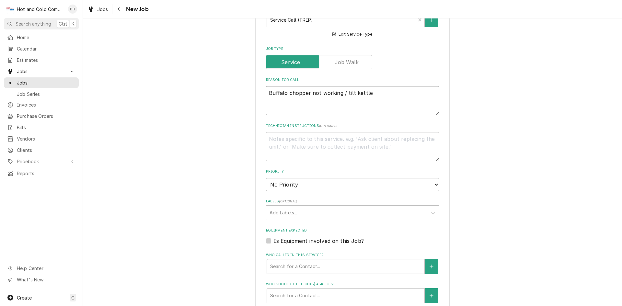
type textarea "x"
type textarea "Buffalo chopper not working / tilt kettle"
click at [369, 144] on textarea "Technician Instructions ( optional )" at bounding box center [352, 146] width 173 height 29
type textarea "x"
type textarea "C"
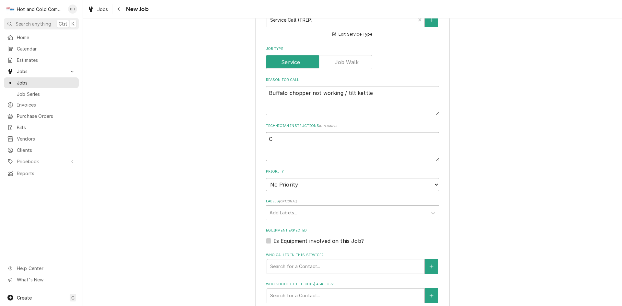
type textarea "x"
type textarea "Ca"
type textarea "x"
type textarea "Cal"
type textarea "x"
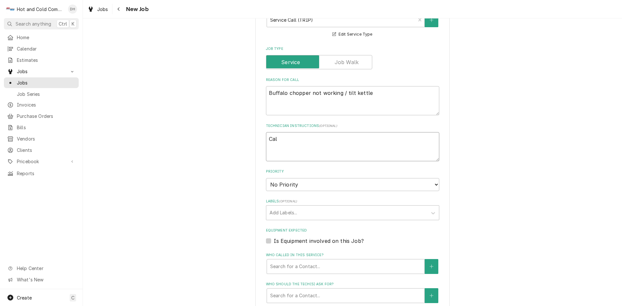
type textarea "Call"
type textarea "x"
type textarea "Call"
type textarea "x"
type textarea "Call D"
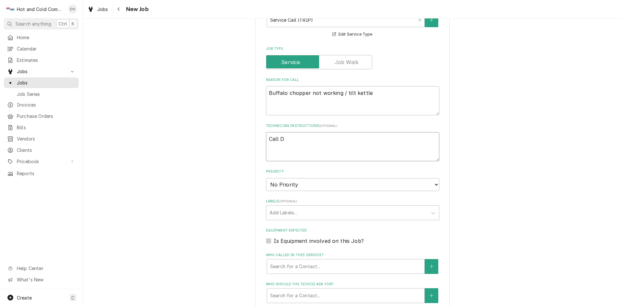
type textarea "x"
type textarea "Call Da"
type textarea "x"
type textarea "Call Dan"
type textarea "x"
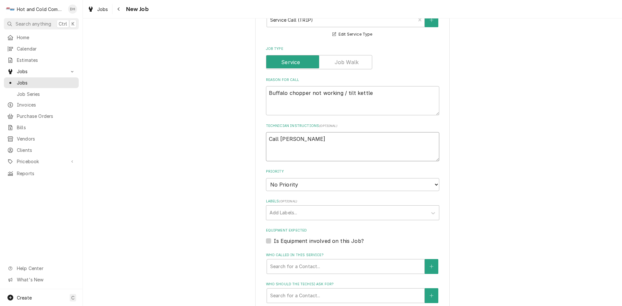
type textarea "Call Dann"
type textarea "x"
type textarea "Call Danny"
type textarea "x"
type textarea "Call Danny"
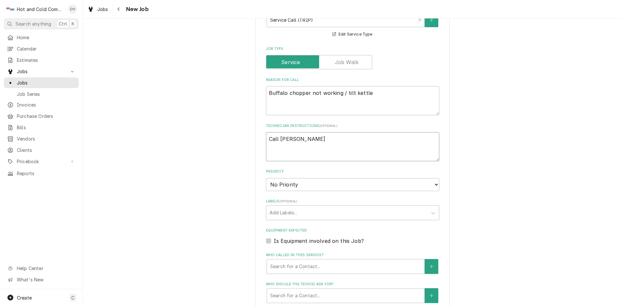
type textarea "x"
type textarea "Call Danny u"
type textarea "x"
type textarea "Call Danny up"
type textarea "x"
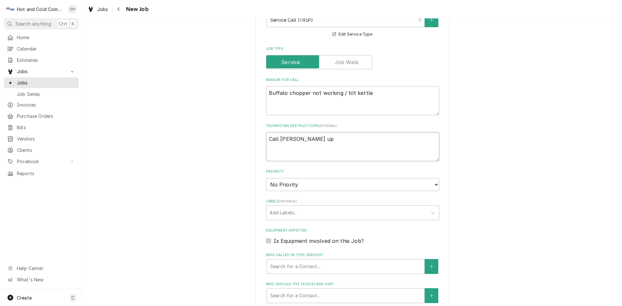
type textarea "Call Danny upo"
type textarea "x"
type textarea "Call Danny upon"
type textarea "x"
type textarea "Call Danny upon"
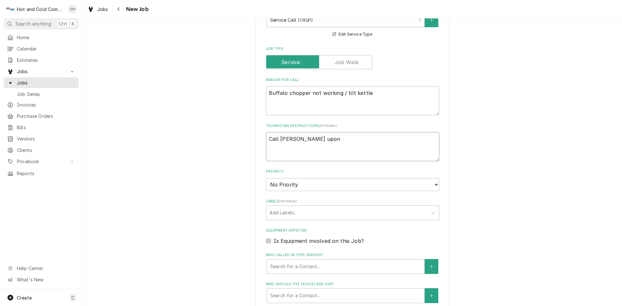
type textarea "x"
type textarea "Call Danny upon a"
type textarea "x"
type textarea "Call Danny upon ar"
type textarea "x"
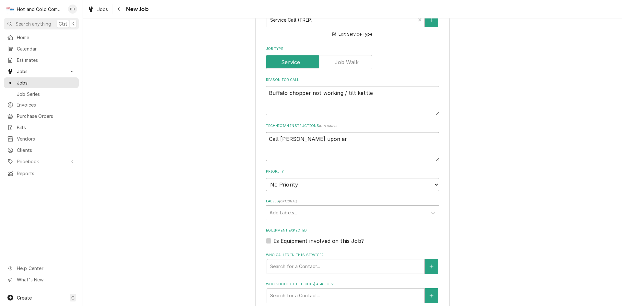
type textarea "Call Danny upon arr"
type textarea "x"
type textarea "Call Danny upon arri"
type textarea "x"
type textarea "Call Danny upon arriv"
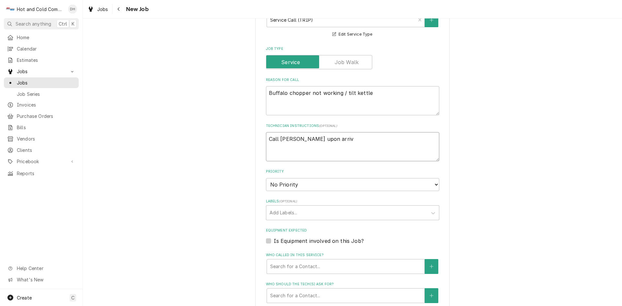
type textarea "x"
type textarea "Call Danny upon arriva"
type textarea "x"
type textarea "Call Danny upon arrival"
type textarea "x"
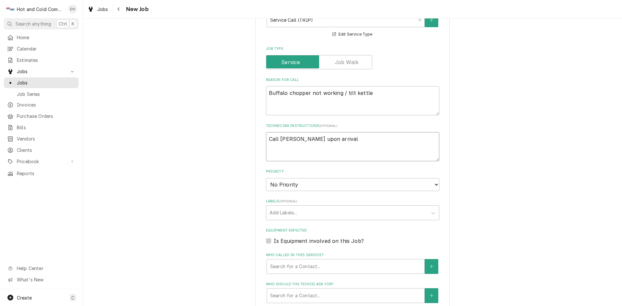
type textarea "Call Danny upon arrival"
type textarea "x"
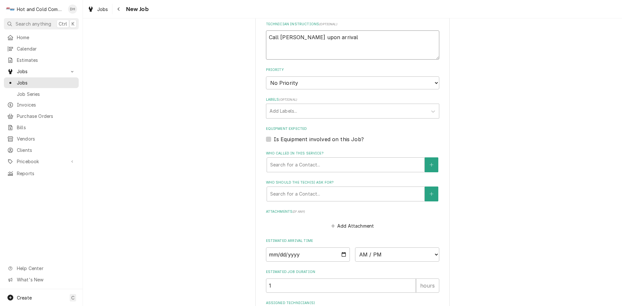
scroll to position [324, 0]
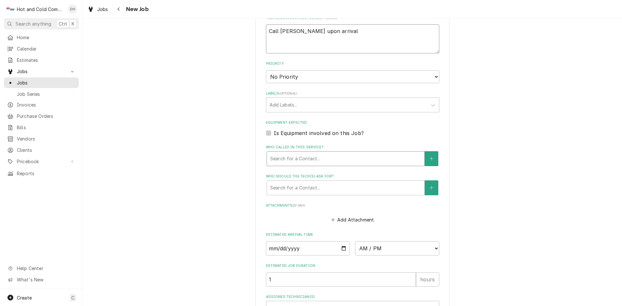
type textarea "Call Danny upon arrival"
click at [312, 158] on div "Who called in this service?" at bounding box center [345, 159] width 151 height 12
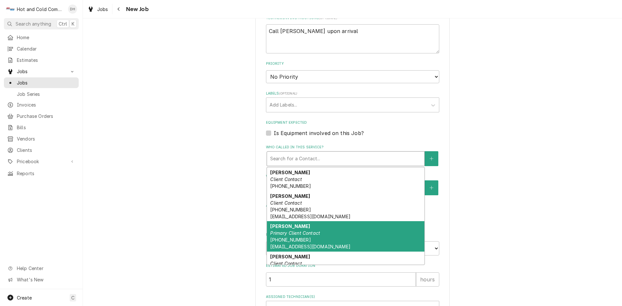
click at [293, 229] on div "Danny Higgins Primary Client Contact (678) 873-9590 dannyhiggins@bartow.org" at bounding box center [345, 236] width 157 height 30
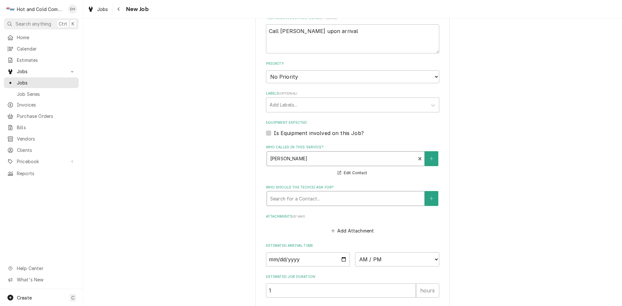
click at [328, 194] on div "Who should the tech(s) ask for?" at bounding box center [345, 199] width 151 height 12
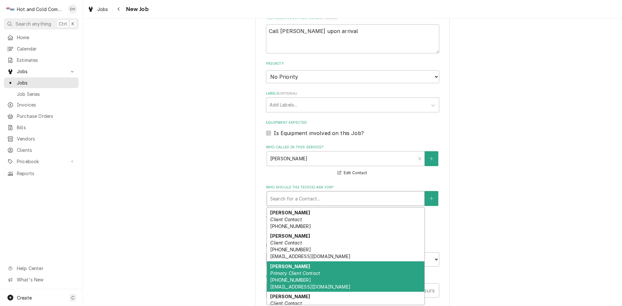
drag, startPoint x: 303, startPoint y: 278, endPoint x: 358, endPoint y: 231, distance: 72.8
click at [303, 278] on div "Danny Higgins Primary Client Contact (678) 873-9590 dannyhiggins@bartow.org" at bounding box center [345, 276] width 157 height 30
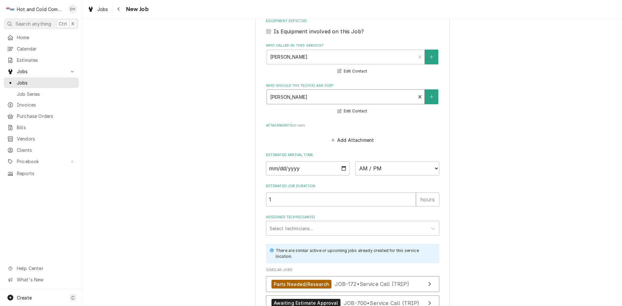
scroll to position [432, 0]
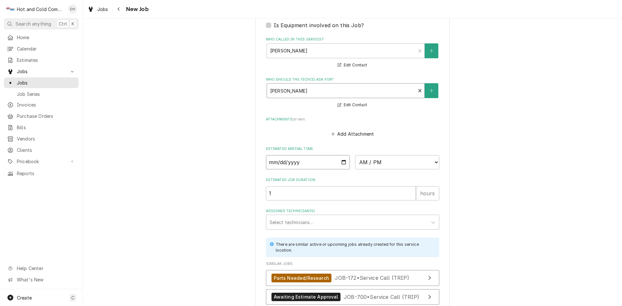
click at [340, 161] on input "Date" at bounding box center [308, 162] width 84 height 14
type textarea "x"
type input "2025-09-08"
type textarea "x"
click at [433, 161] on select "AM / PM 6:00 AM 6:15 AM 6:30 AM 6:45 AM 7:00 AM 7:15 AM 7:30 AM 7:45 AM 8:00 AM…" at bounding box center [397, 162] width 84 height 14
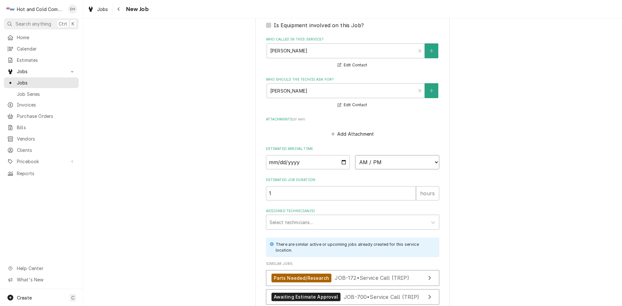
select select "08:00:00"
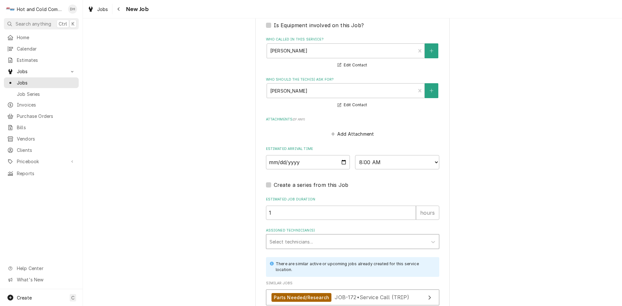
click at [315, 241] on div "Assigned Technician(s)" at bounding box center [346, 242] width 154 height 12
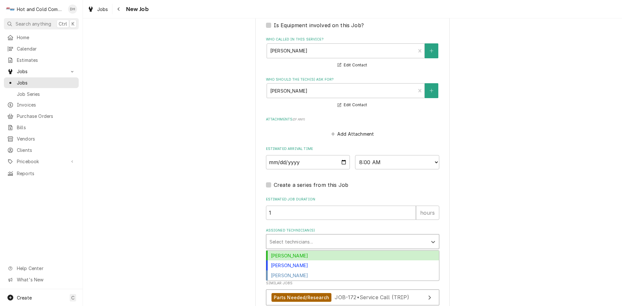
click at [300, 255] on div "Daryl Harris" at bounding box center [352, 256] width 173 height 10
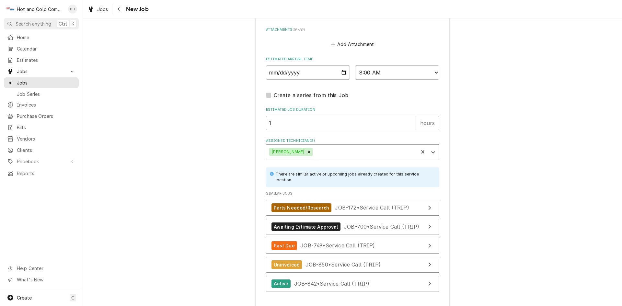
scroll to position [540, 0]
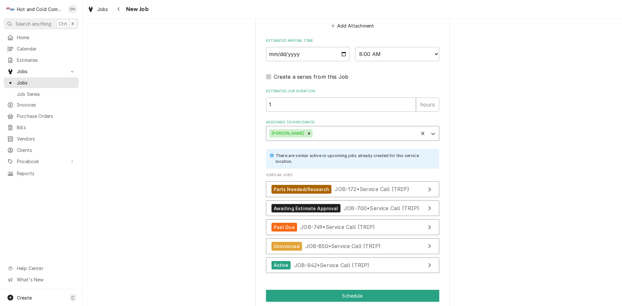
click at [337, 134] on div "Assigned Technician(s)" at bounding box center [364, 134] width 101 height 12
click at [300, 156] on div "Jason Thomason" at bounding box center [352, 157] width 173 height 10
click at [331, 262] on span "JOB-842 • Service Call (TRIP)" at bounding box center [331, 265] width 75 height 6
click at [388, 247] on link "Uninvoiced JOB-850 • Service Call (TRIP)" at bounding box center [352, 246] width 173 height 16
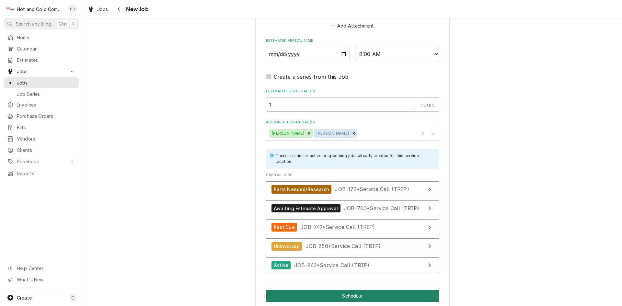
click at [348, 296] on button "Schedule" at bounding box center [352, 296] width 173 height 12
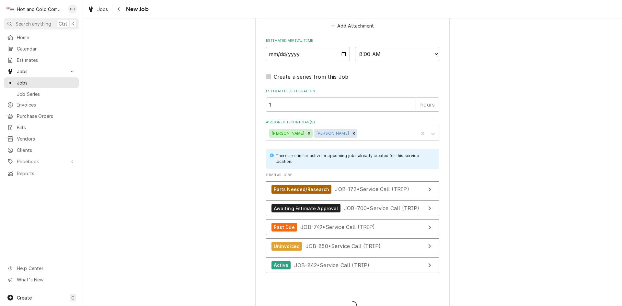
type textarea "x"
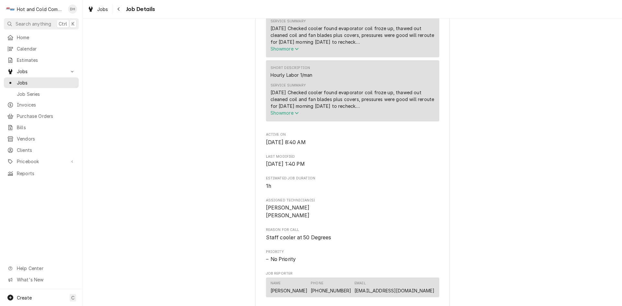
scroll to position [540, 0]
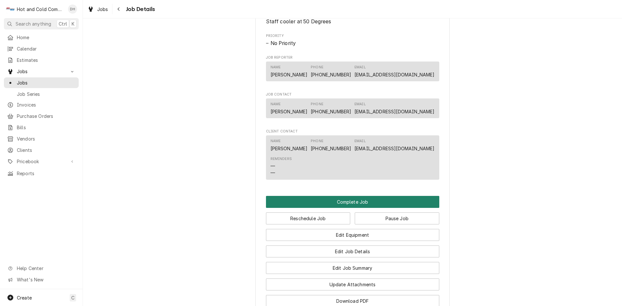
click at [372, 208] on button "Complete Job" at bounding box center [352, 202] width 173 height 12
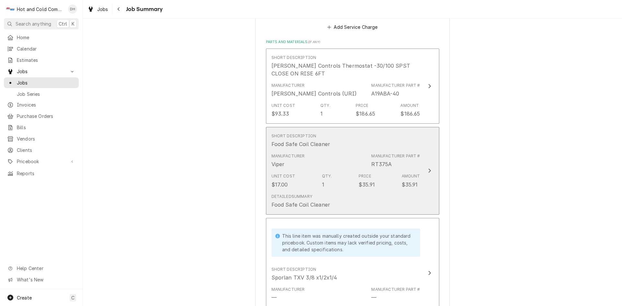
scroll to position [944, 0]
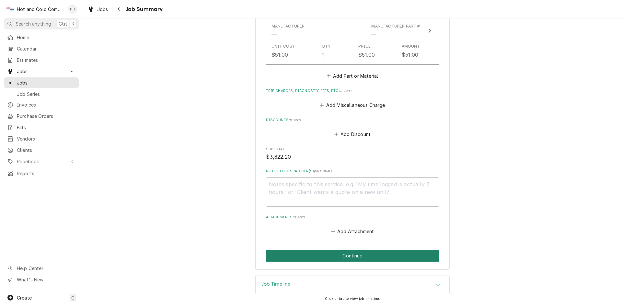
click at [356, 256] on button "Continue" at bounding box center [352, 256] width 173 height 12
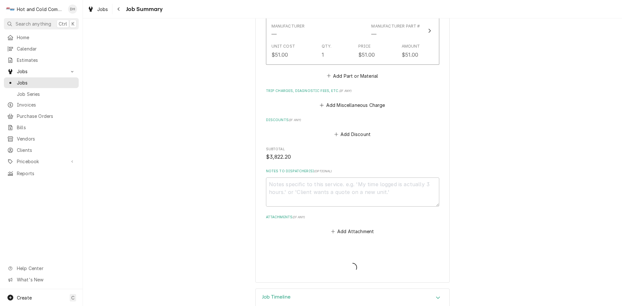
type textarea "x"
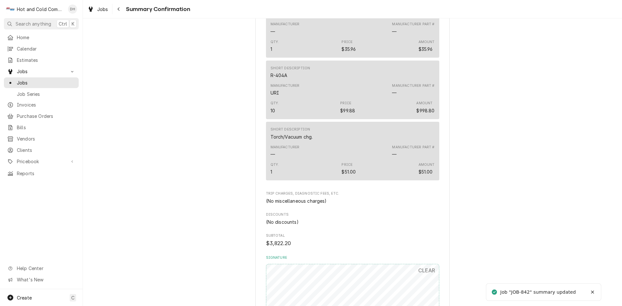
scroll to position [835, 0]
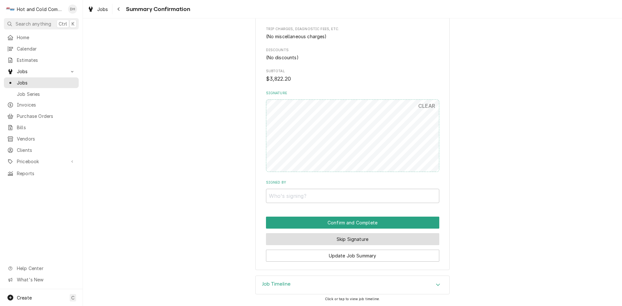
drag, startPoint x: 338, startPoint y: 237, endPoint x: 355, endPoint y: 234, distance: 17.1
click at [342, 238] on button "Skip Signature" at bounding box center [352, 239] width 173 height 12
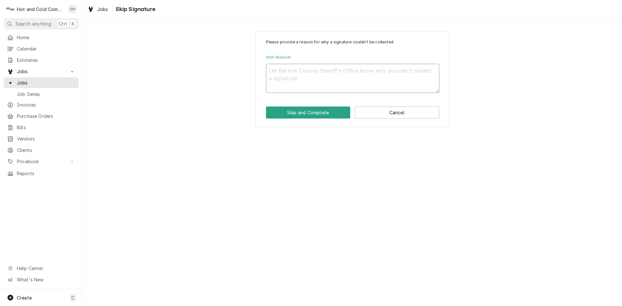
click at [293, 72] on textarea "Skip Reason" at bounding box center [352, 78] width 173 height 29
type textarea "x"
type textarea "e"
type textarea "x"
type textarea "em"
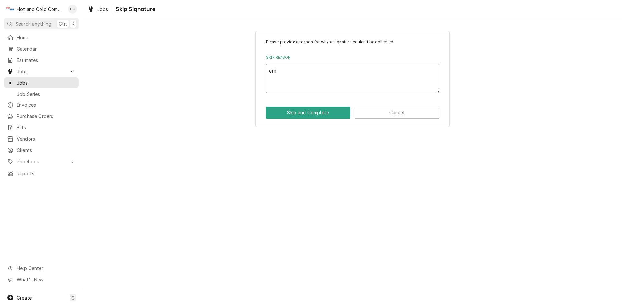
type textarea "x"
type textarea "ema"
type textarea "x"
type textarea "emai"
type textarea "x"
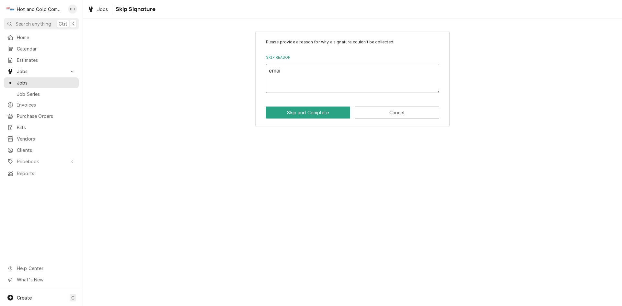
type textarea "email"
type textarea "x"
type textarea "emaile"
type textarea "x"
type textarea "emailed"
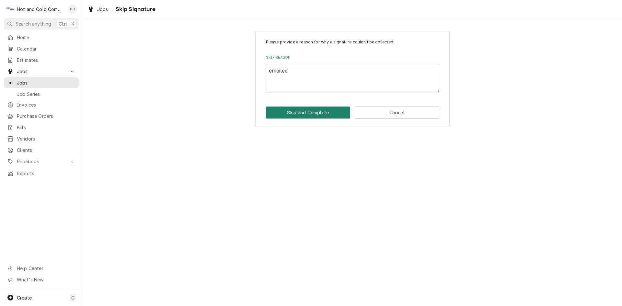
click at [323, 114] on button "Skip and Complete" at bounding box center [308, 113] width 84 height 12
type textarea "x"
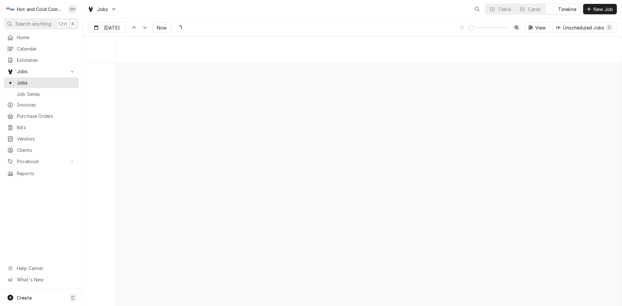
scroll to position [5069, 0]
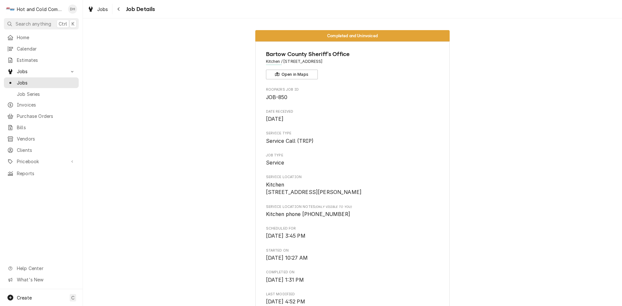
scroll to position [108, 0]
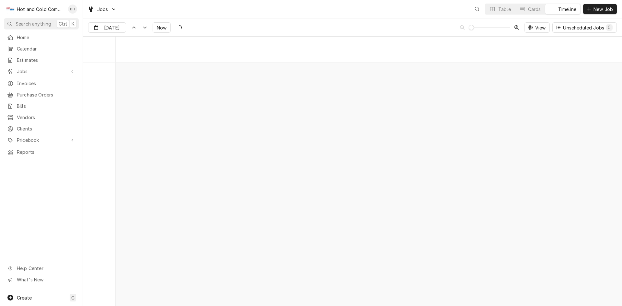
scroll to position [5069, 0]
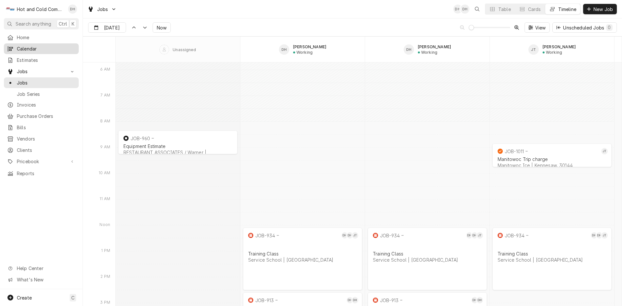
click at [48, 48] on span "Calendar" at bounding box center [46, 48] width 59 height 7
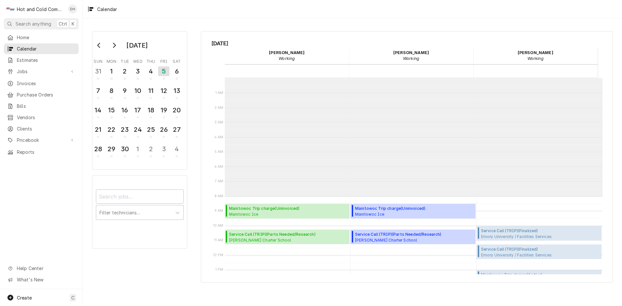
scroll to position [118, 0]
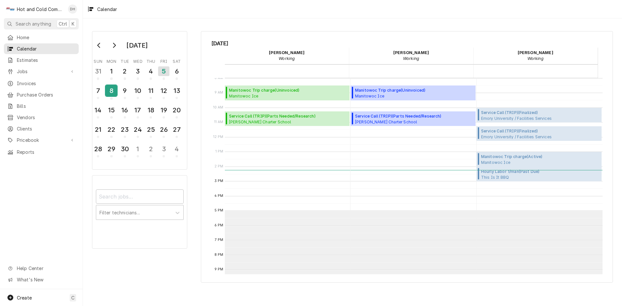
click at [110, 90] on div "8" at bounding box center [111, 90] width 11 height 11
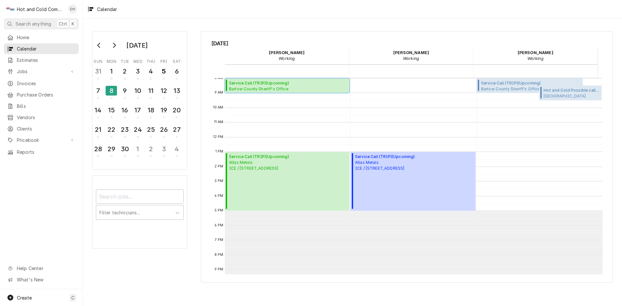
click at [322, 86] on div "Service Call (TRIP) ( Upcoming ) Bartow County Sheriff's Office Kitchen / 103 Z…" at bounding box center [287, 85] width 125 height 15
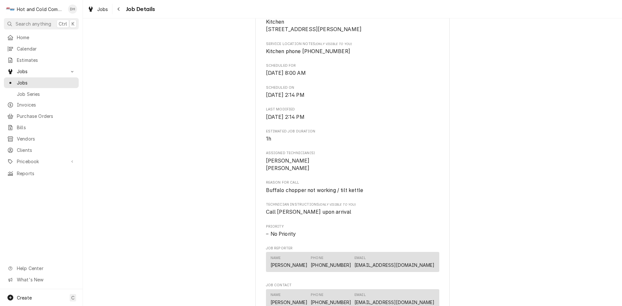
scroll to position [404, 0]
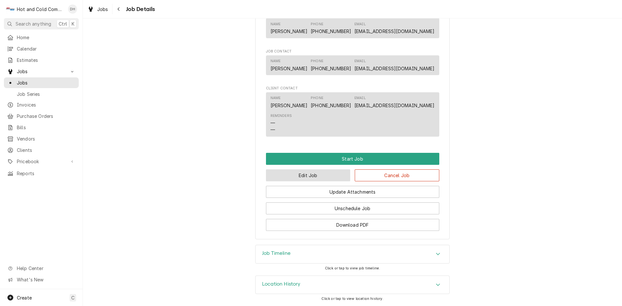
click at [325, 172] on button "Edit Job" at bounding box center [308, 175] width 84 height 12
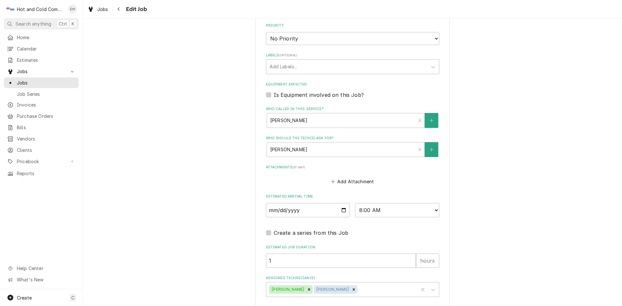
scroll to position [392, 0]
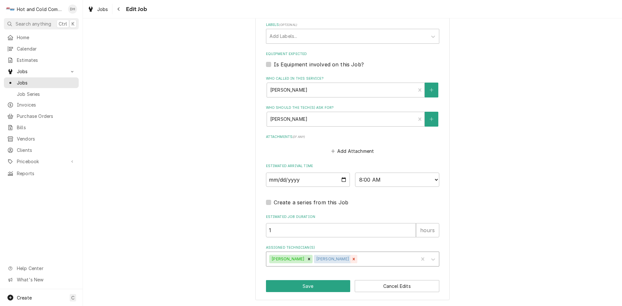
click at [351, 258] on icon "Remove Jason Thomason" at bounding box center [353, 259] width 5 height 5
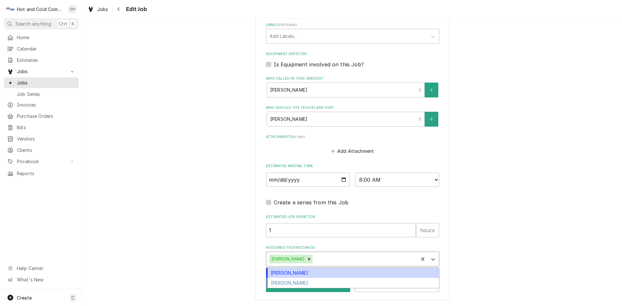
click at [368, 260] on div "Assigned Technician(s)" at bounding box center [364, 259] width 101 height 12
click at [328, 271] on div "[PERSON_NAME]" at bounding box center [352, 273] width 173 height 10
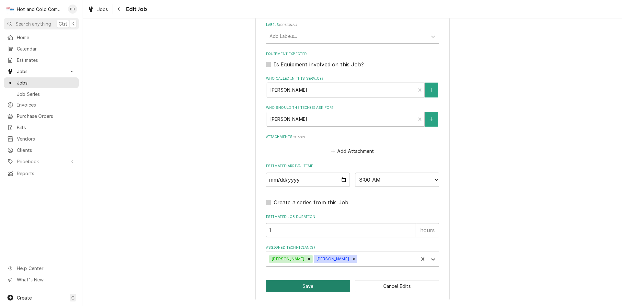
click at [322, 286] on button "Save" at bounding box center [308, 286] width 84 height 12
type textarea "x"
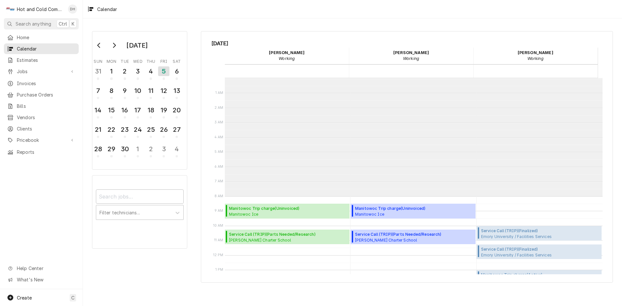
scroll to position [118, 0]
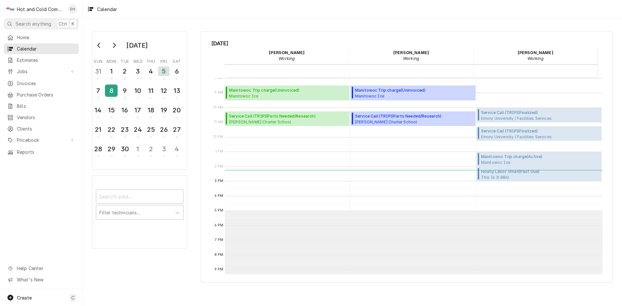
click at [109, 90] on div "8" at bounding box center [111, 90] width 11 height 11
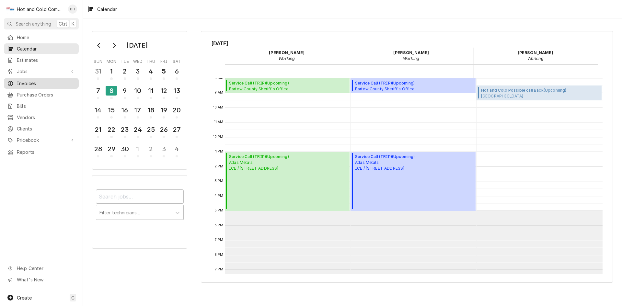
click at [42, 80] on span "Invoices" at bounding box center [46, 83] width 59 height 7
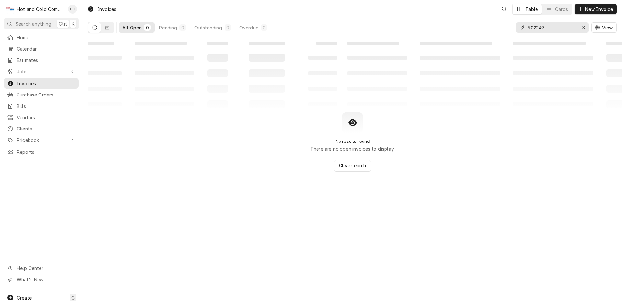
click at [567, 25] on input "502249" at bounding box center [551, 27] width 49 height 10
type input "5"
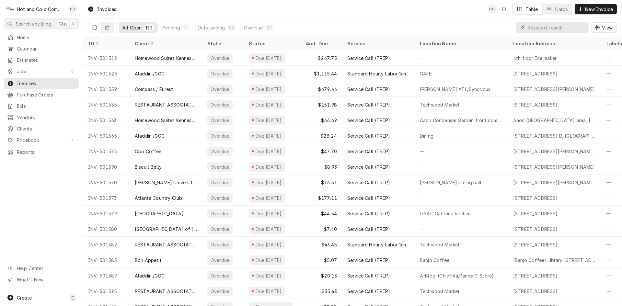
drag, startPoint x: 566, startPoint y: 27, endPoint x: 570, endPoint y: 27, distance: 3.6
click at [569, 27] on input "Dynamic Content Wrapper" at bounding box center [556, 27] width 58 height 10
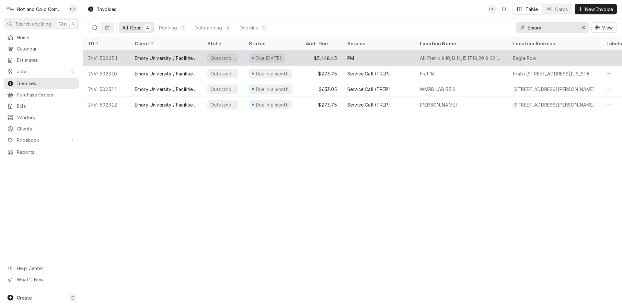
type input "Emory"
click at [298, 57] on div "Due in 6 days" at bounding box center [271, 58] width 57 height 16
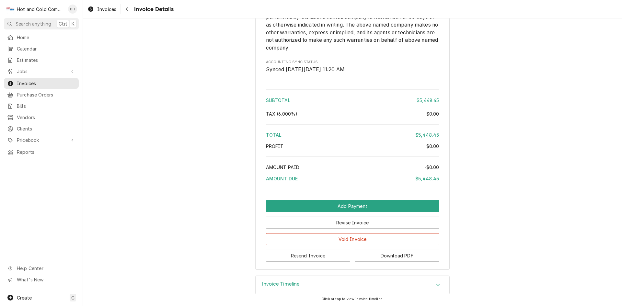
scroll to position [673, 0]
drag, startPoint x: 35, startPoint y: 79, endPoint x: 43, endPoint y: 80, distance: 8.2
click at [35, 80] on span "Invoices" at bounding box center [46, 83] width 59 height 7
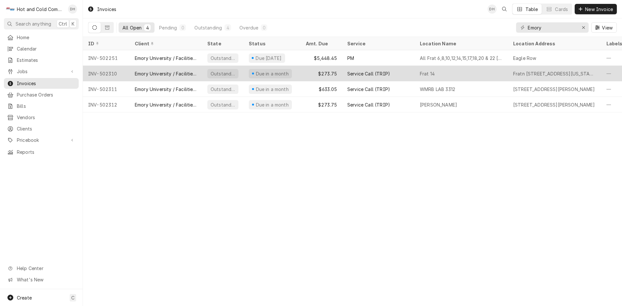
click at [304, 72] on div "$273.75" at bounding box center [320, 74] width 41 height 16
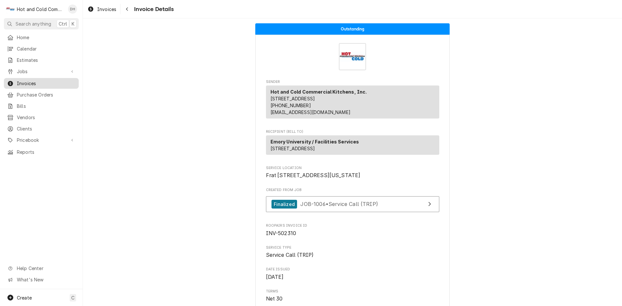
click at [34, 79] on div "Invoices" at bounding box center [41, 83] width 72 height 8
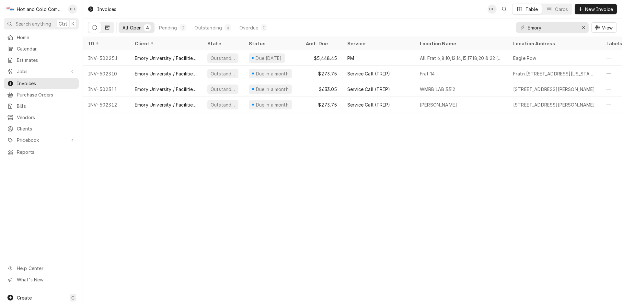
click at [107, 26] on icon "Dynamic Content Wrapper" at bounding box center [107, 27] width 5 height 5
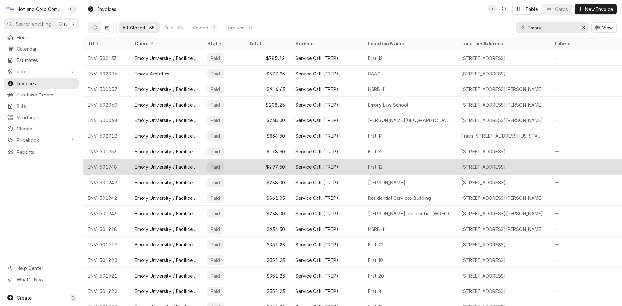
click at [401, 163] on div "Frat 12" at bounding box center [409, 167] width 93 height 16
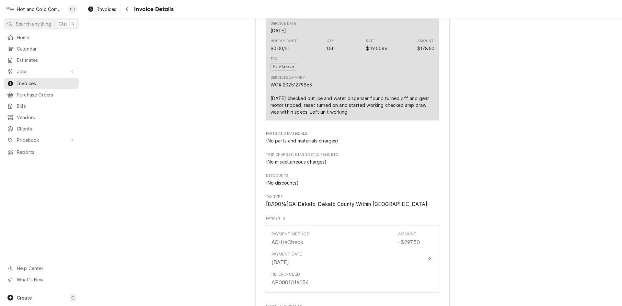
scroll to position [540, 0]
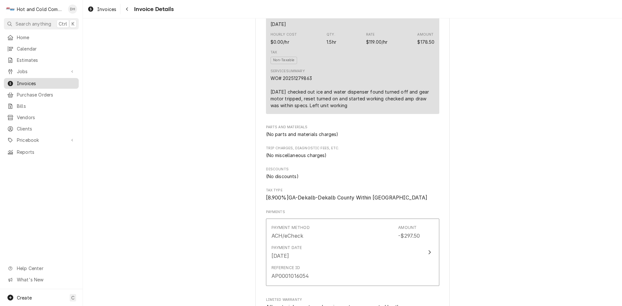
click at [32, 80] on span "Invoices" at bounding box center [46, 83] width 59 height 7
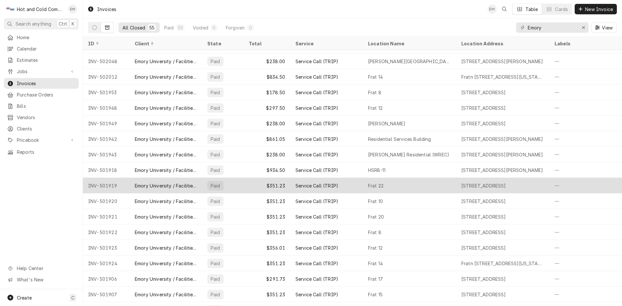
scroll to position [74, 0]
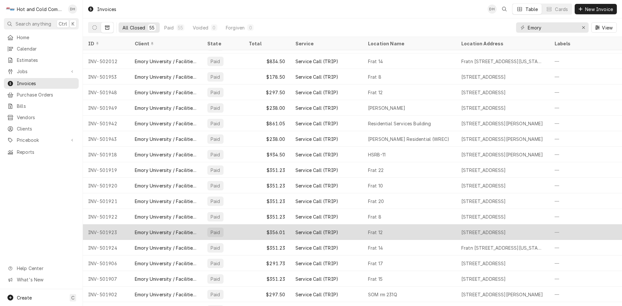
click at [397, 231] on div "Frat 12" at bounding box center [409, 232] width 93 height 16
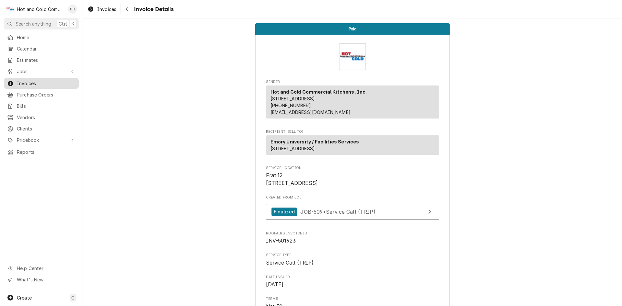
click at [35, 80] on span "Invoices" at bounding box center [46, 83] width 59 height 7
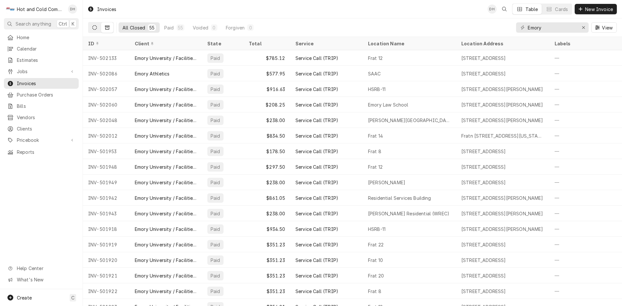
click at [96, 28] on icon "Dynamic Content Wrapper" at bounding box center [94, 27] width 5 height 5
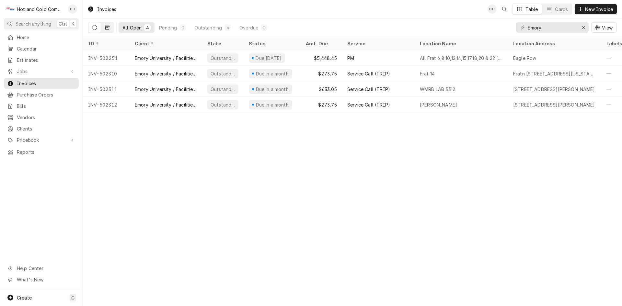
click at [110, 26] on button "Dynamic Content Wrapper" at bounding box center [107, 27] width 12 height 10
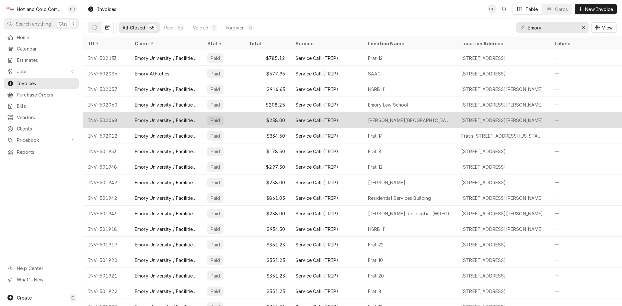
click at [411, 118] on div "Dobbs Hall" at bounding box center [409, 120] width 93 height 16
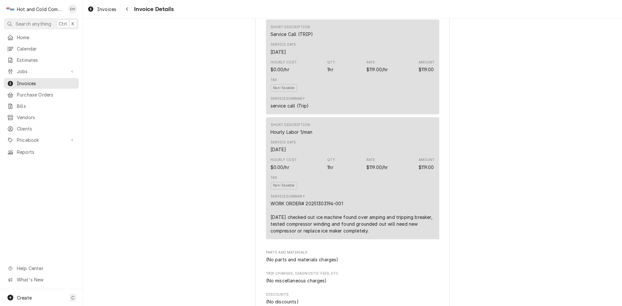
scroll to position [432, 0]
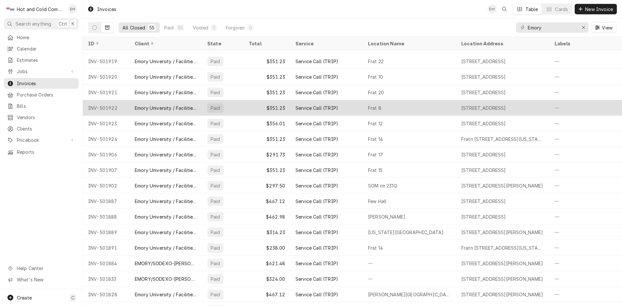
scroll to position [230, 0]
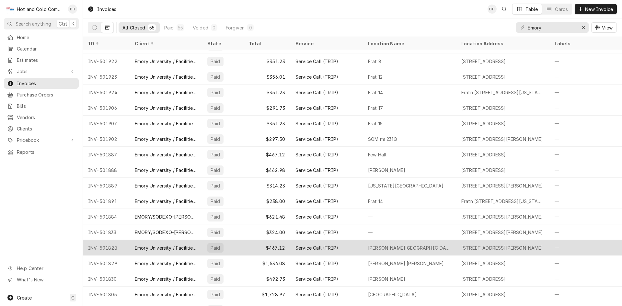
click at [431, 246] on div "[PERSON_NAME][GEOGRAPHIC_DATA][PERSON_NAME]" at bounding box center [409, 248] width 93 height 16
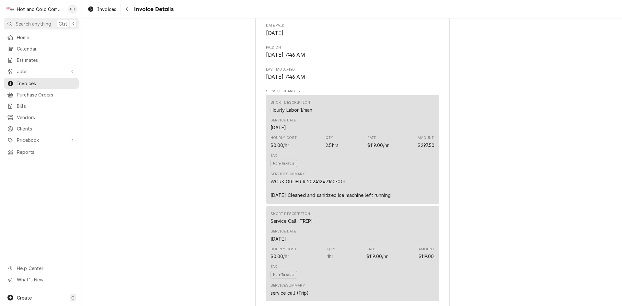
scroll to position [324, 0]
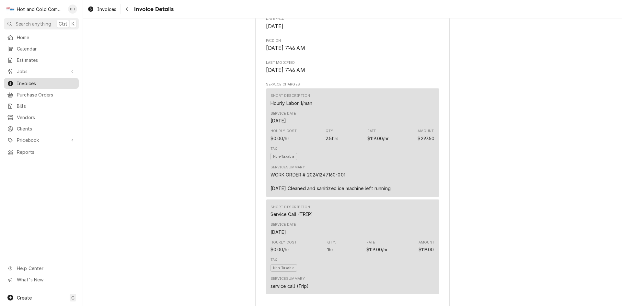
drag, startPoint x: 32, startPoint y: 79, endPoint x: 38, endPoint y: 82, distance: 7.0
click at [32, 80] on span "Invoices" at bounding box center [46, 83] width 59 height 7
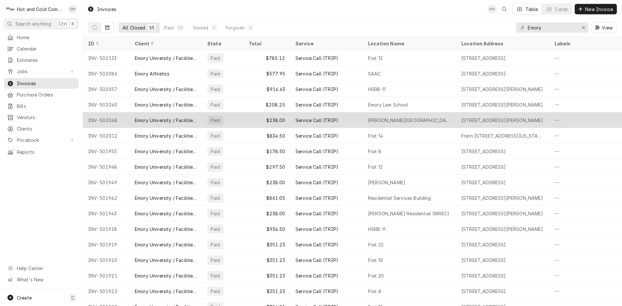
click at [424, 118] on div "[PERSON_NAME][GEOGRAPHIC_DATA][PERSON_NAME]" at bounding box center [409, 120] width 93 height 16
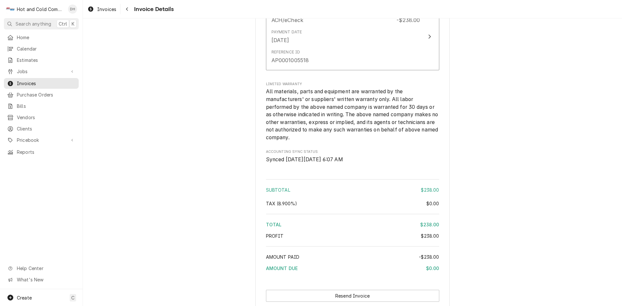
scroll to position [833, 0]
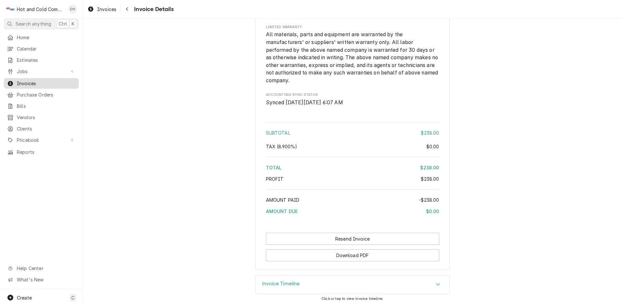
click at [31, 80] on span "Invoices" at bounding box center [46, 83] width 59 height 7
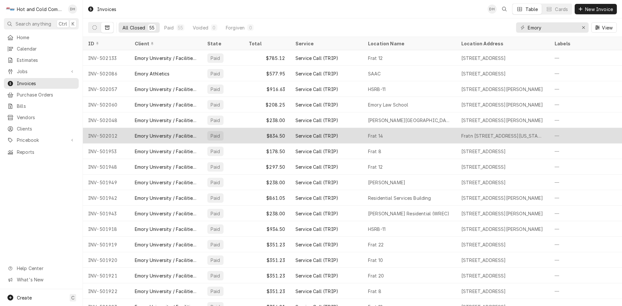
click at [421, 134] on div "Frat 14" at bounding box center [409, 136] width 93 height 16
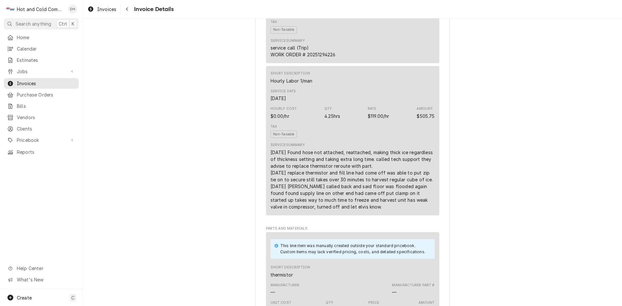
scroll to position [432, 0]
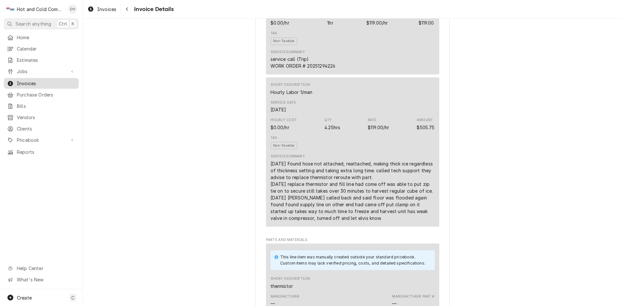
click at [30, 80] on span "Invoices" at bounding box center [46, 83] width 59 height 7
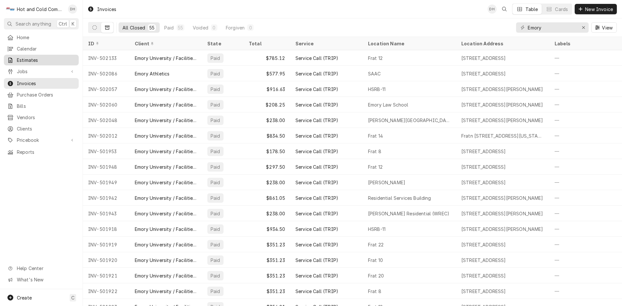
drag, startPoint x: 24, startPoint y: 80, endPoint x: 40, endPoint y: 59, distance: 26.3
click at [25, 80] on span "Invoices" at bounding box center [46, 83] width 59 height 7
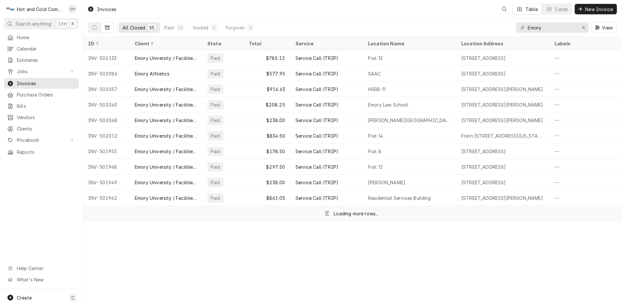
click at [108, 28] on icon "Dynamic Content Wrapper" at bounding box center [107, 27] width 5 height 5
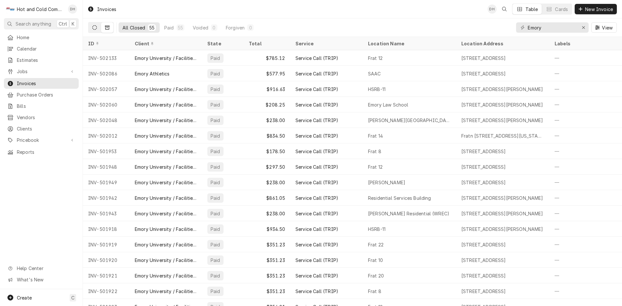
click at [97, 28] on button "Dynamic Content Wrapper" at bounding box center [94, 27] width 12 height 10
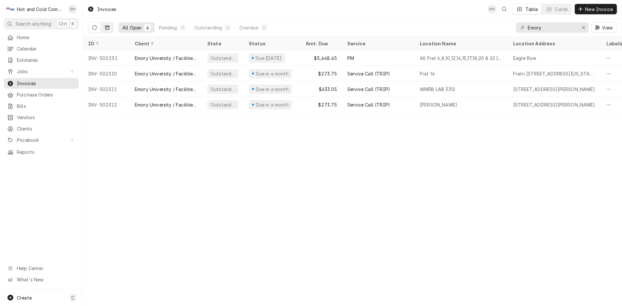
click at [106, 28] on icon "Dynamic Content Wrapper" at bounding box center [107, 27] width 5 height 5
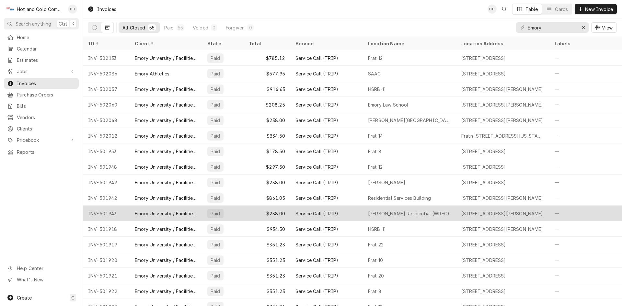
click at [447, 212] on div "Woodruff Residential (WREC)" at bounding box center [409, 214] width 93 height 16
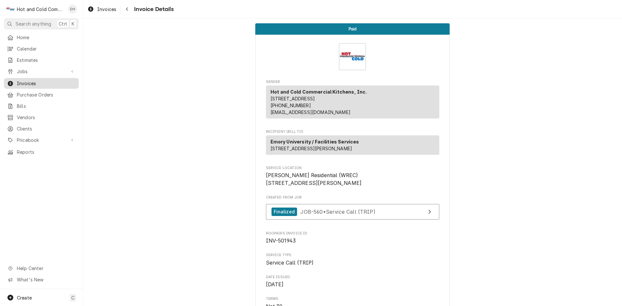
click at [53, 81] on span "Invoices" at bounding box center [46, 83] width 59 height 7
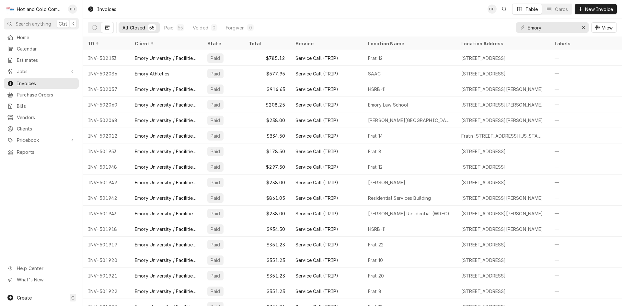
click at [108, 29] on icon "Dynamic Content Wrapper" at bounding box center [107, 27] width 5 height 5
click at [93, 28] on icon "Dynamic Content Wrapper" at bounding box center [94, 27] width 5 height 5
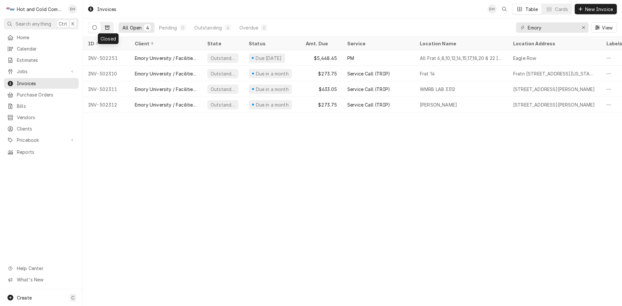
click at [107, 27] on icon "Dynamic Content Wrapper" at bounding box center [107, 27] width 5 height 5
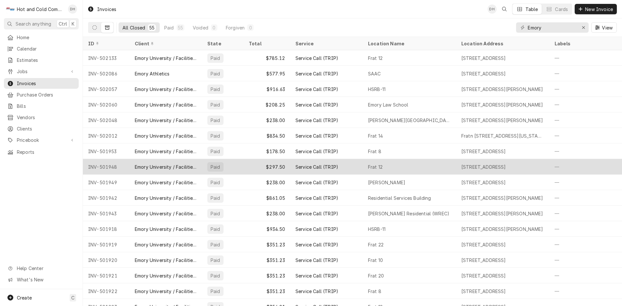
click at [418, 167] on div "Frat 12" at bounding box center [409, 167] width 93 height 16
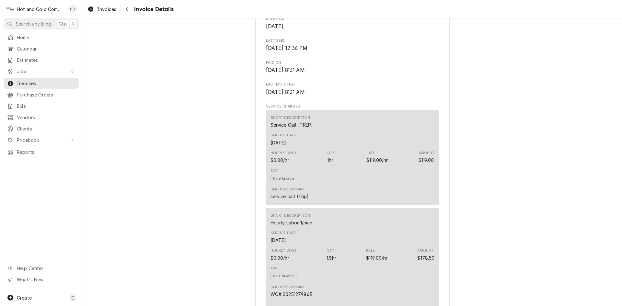
scroll to position [432, 0]
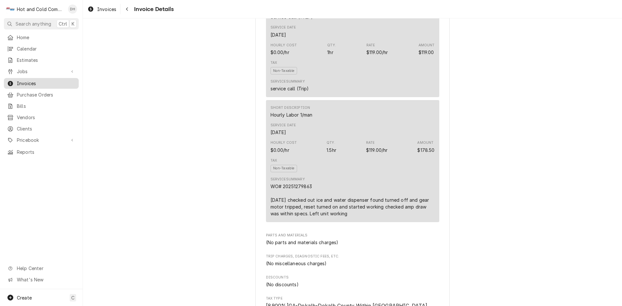
click at [25, 80] on span "Invoices" at bounding box center [46, 83] width 59 height 7
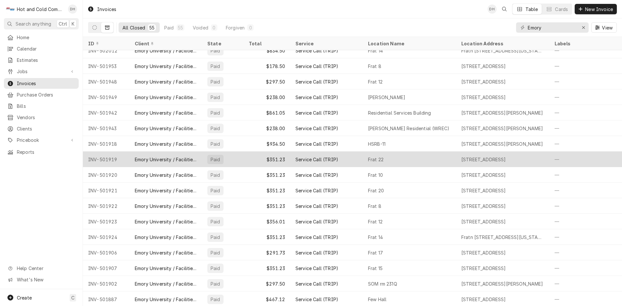
scroll to position [90, 0]
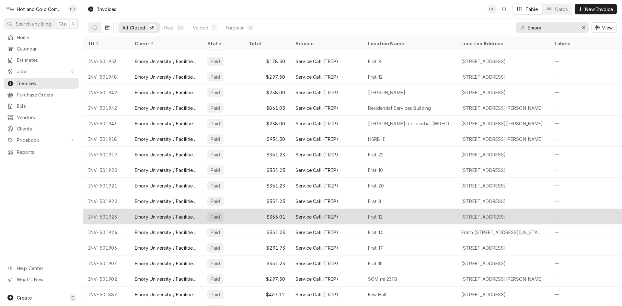
click at [405, 214] on div "Frat 12" at bounding box center [409, 217] width 93 height 16
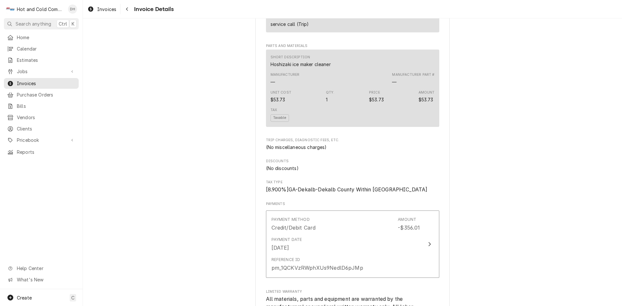
scroll to position [318, 0]
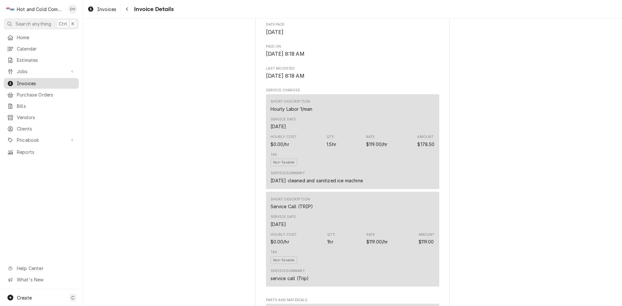
drag, startPoint x: 40, startPoint y: 80, endPoint x: 51, endPoint y: 81, distance: 10.2
click at [41, 80] on span "Invoices" at bounding box center [46, 83] width 59 height 7
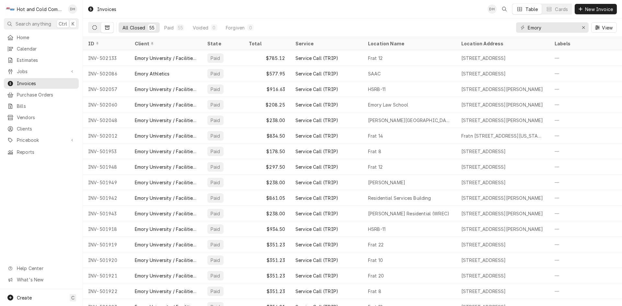
click at [95, 26] on icon "Dynamic Content Wrapper" at bounding box center [94, 27] width 5 height 5
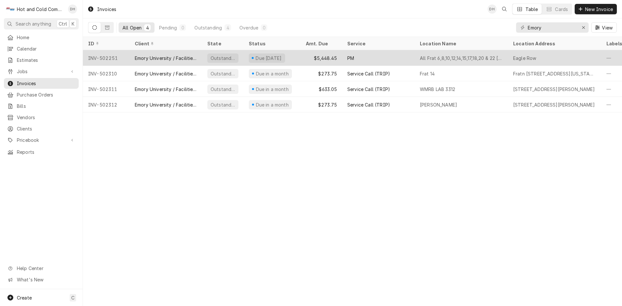
click at [393, 55] on div "PM" at bounding box center [378, 58] width 73 height 16
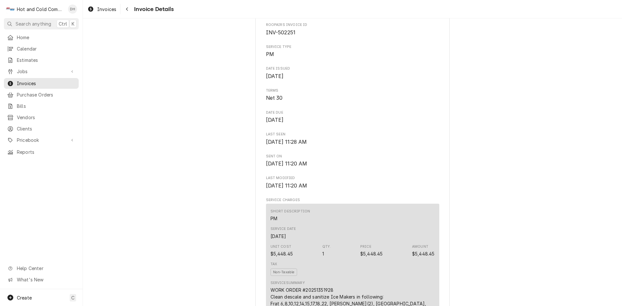
scroll to position [324, 0]
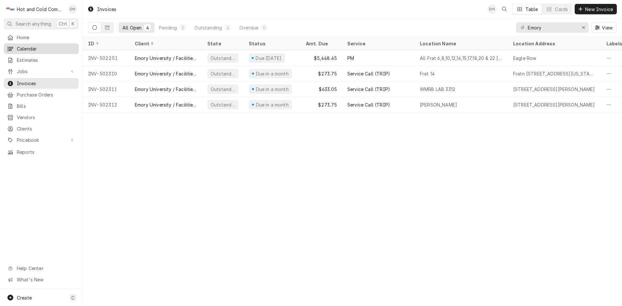
click at [32, 45] on span "Calendar" at bounding box center [46, 48] width 59 height 7
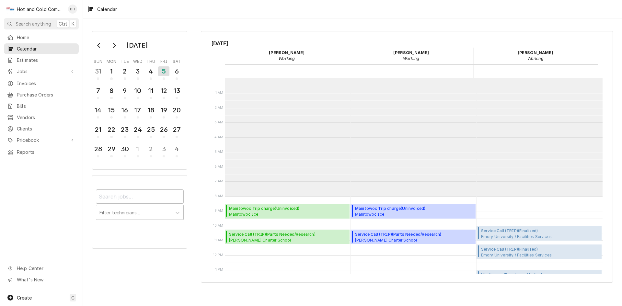
scroll to position [118, 0]
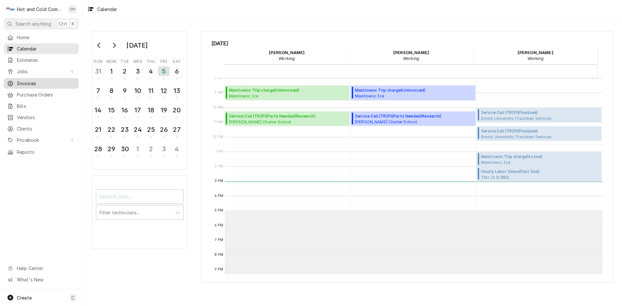
click at [44, 81] on span "Invoices" at bounding box center [46, 83] width 59 height 7
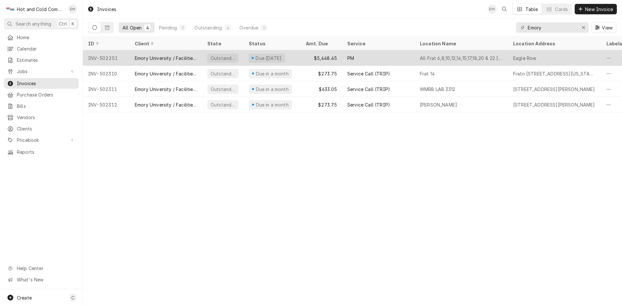
click at [304, 56] on div "$5,448.45" at bounding box center [320, 58] width 41 height 16
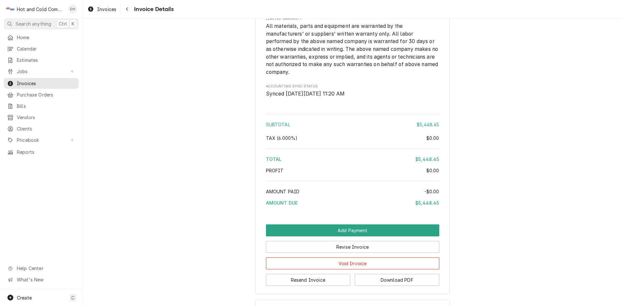
scroll to position [673, 0]
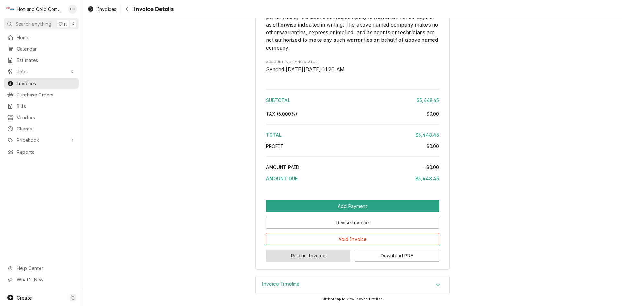
click at [320, 255] on button "Resend Invoice" at bounding box center [308, 256] width 84 height 12
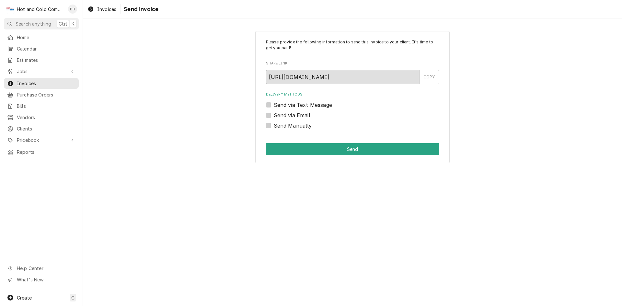
drag, startPoint x: 268, startPoint y: 115, endPoint x: 264, endPoint y: 122, distance: 8.2
click at [274, 115] on label "Send via Email" at bounding box center [292, 115] width 37 height 8
click at [274, 115] on input "Send via Email" at bounding box center [360, 118] width 173 height 14
checkbox input "true"
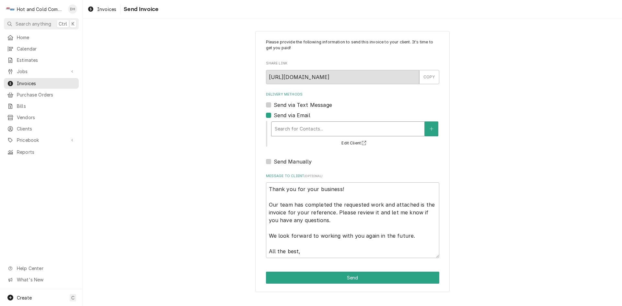
click at [311, 125] on div "Delivery Methods" at bounding box center [348, 129] width 146 height 12
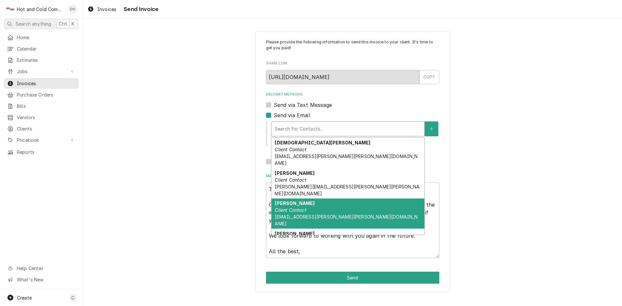
click at [285, 207] on em "Client Contact" at bounding box center [290, 210] width 31 height 6
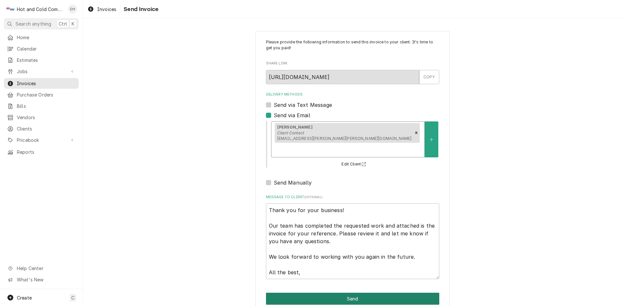
click at [361, 293] on button "Send" at bounding box center [352, 299] width 173 height 12
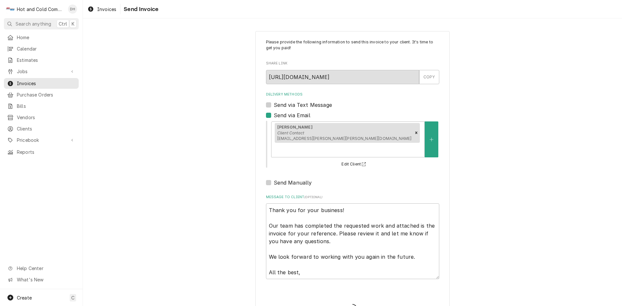
type textarea "x"
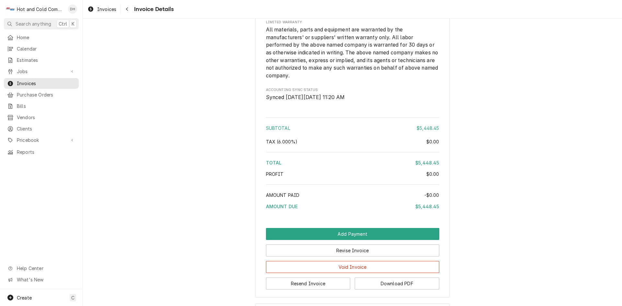
scroll to position [673, 0]
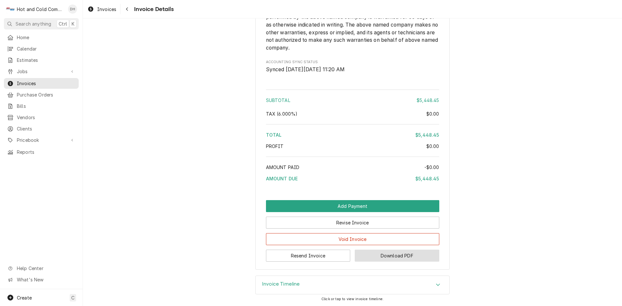
click at [395, 256] on button "Download PDF" at bounding box center [396, 256] width 84 height 12
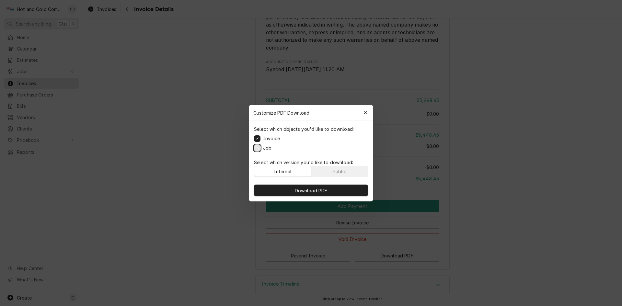
click at [257, 148] on button "Job" at bounding box center [257, 147] width 6 height 6
click at [349, 170] on button "Public" at bounding box center [339, 171] width 57 height 10
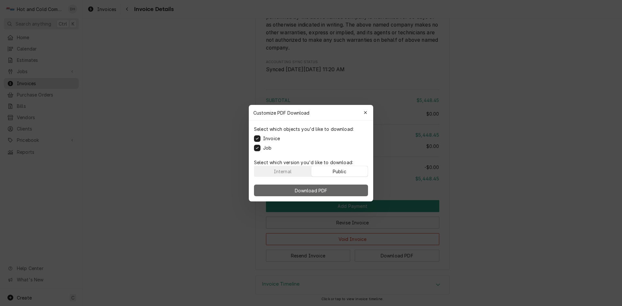
click at [328, 191] on span "Download PDF" at bounding box center [310, 190] width 35 height 7
